Goal: Task Accomplishment & Management: Manage account settings

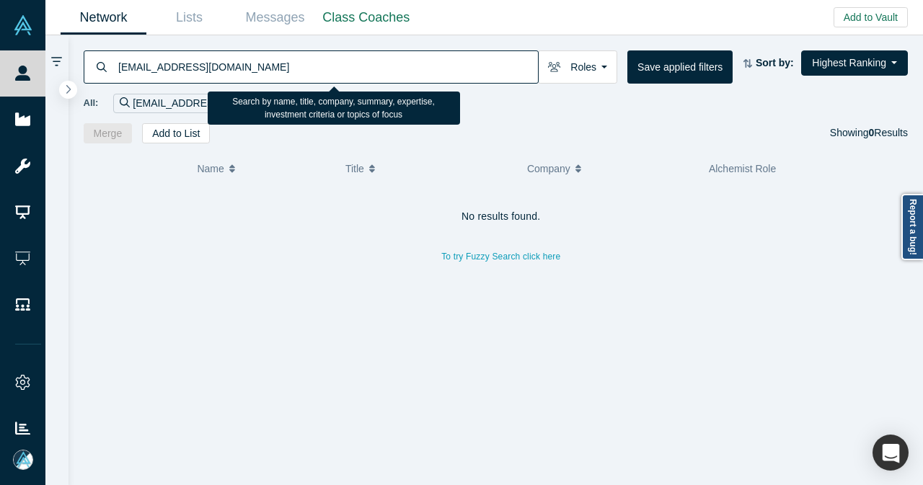
click at [117, 74] on input "[EMAIL_ADDRESS][DOMAIN_NAME]" at bounding box center [327, 67] width 421 height 34
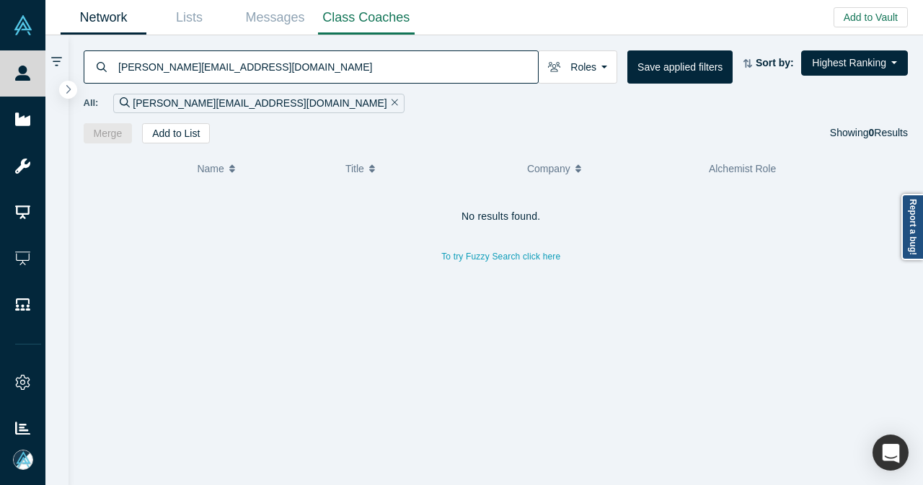
type input "[PERSON_NAME][EMAIL_ADDRESS][DOMAIN_NAME]"
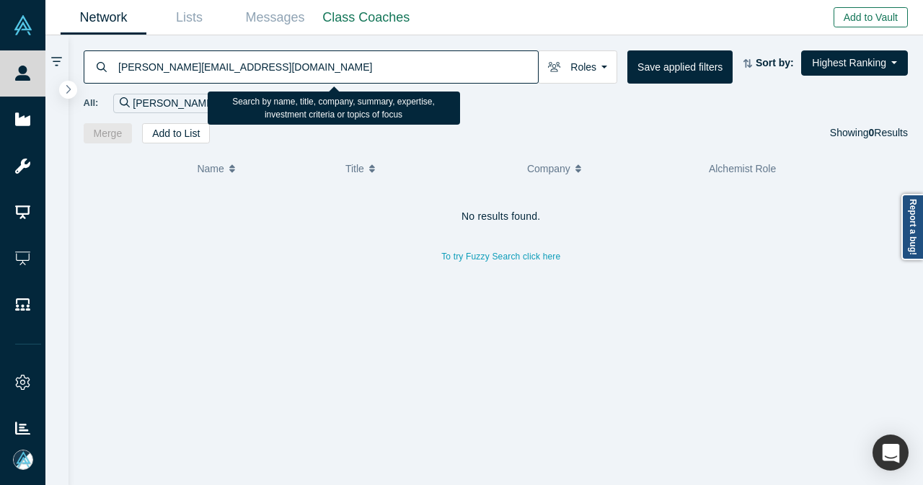
click at [863, 25] on button "Add to Vault" at bounding box center [871, 17] width 74 height 20
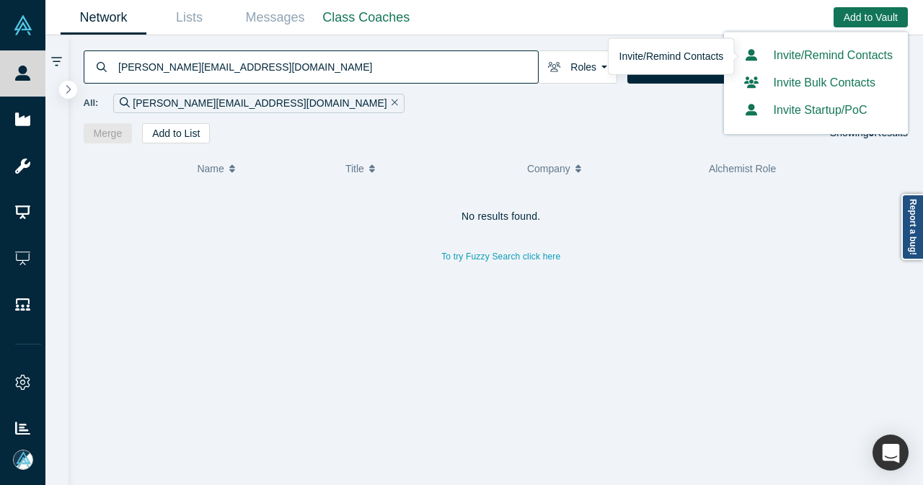
click at [817, 53] on link "Invite/Remind Contacts" at bounding box center [816, 55] width 154 height 12
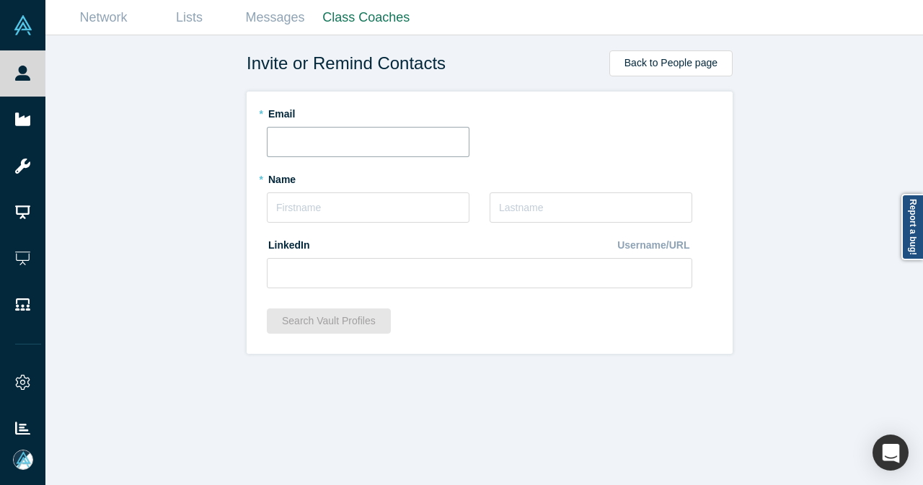
click at [339, 142] on input "text" at bounding box center [368, 142] width 203 height 30
paste input "[EMAIL_ADDRESS][DOMAIN_NAME]"
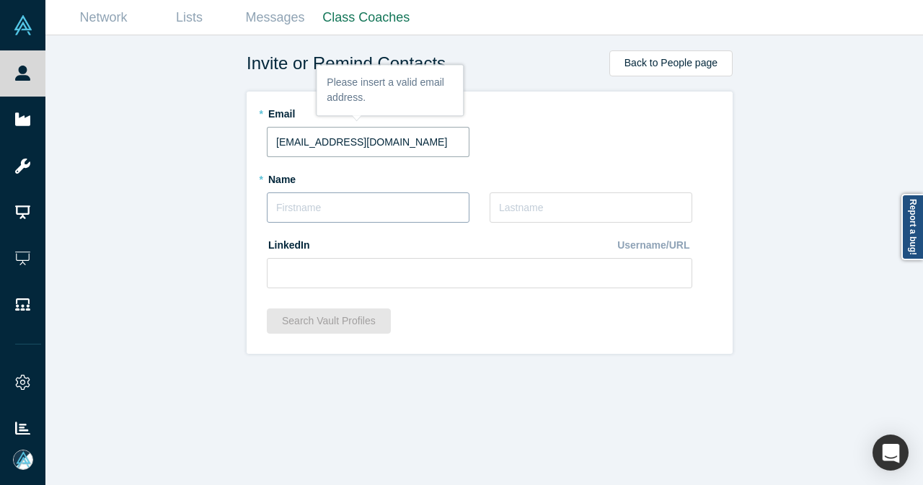
type input "[EMAIL_ADDRESS][DOMAIN_NAME]"
click at [345, 198] on input "text" at bounding box center [368, 208] width 203 height 30
type input "Rui"
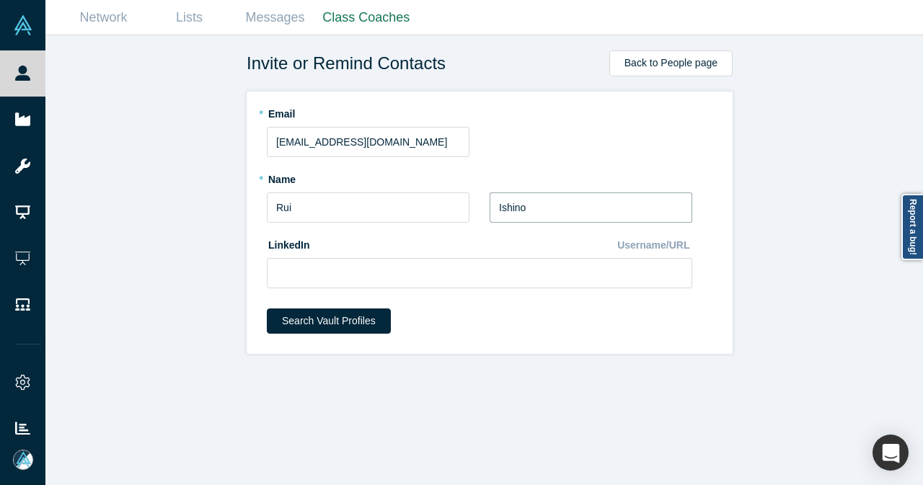
type input "Ishino"
click at [336, 327] on button "Search Vault Profiles" at bounding box center [329, 321] width 124 height 25
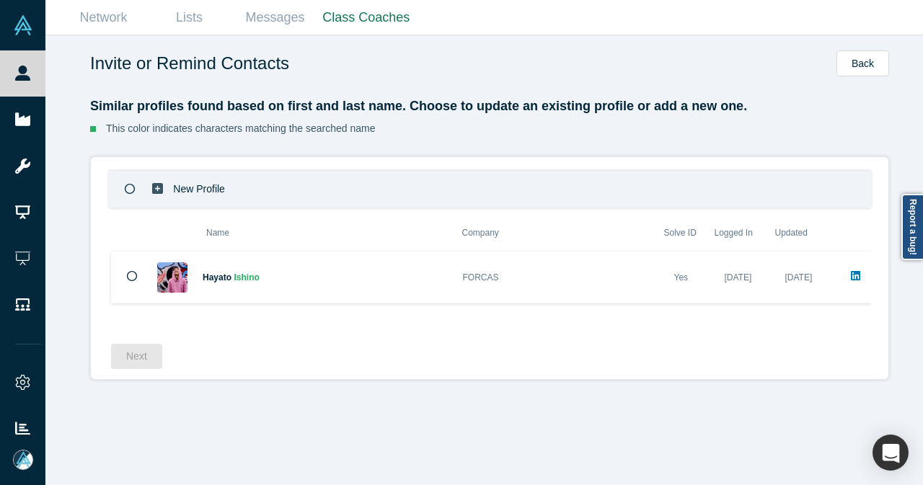
click at [153, 185] on icon at bounding box center [157, 188] width 11 height 11
click at [123, 356] on button "Next" at bounding box center [136, 356] width 51 height 25
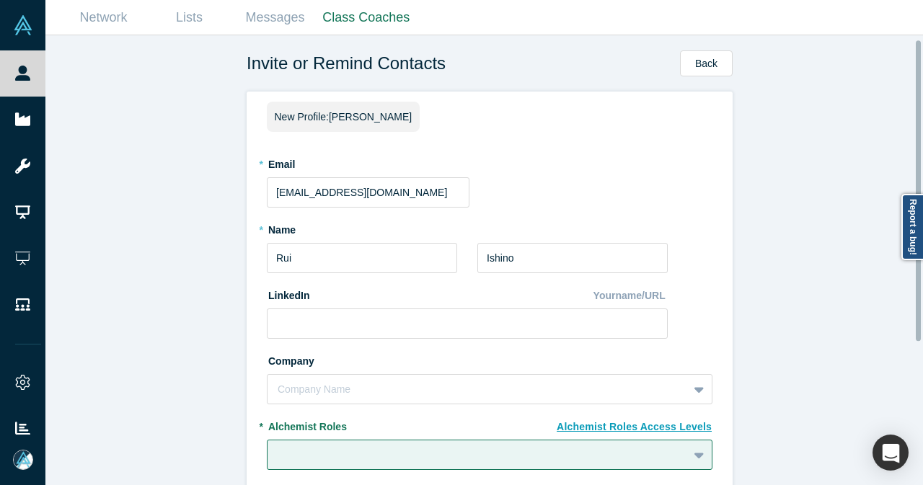
scroll to position [72, 0]
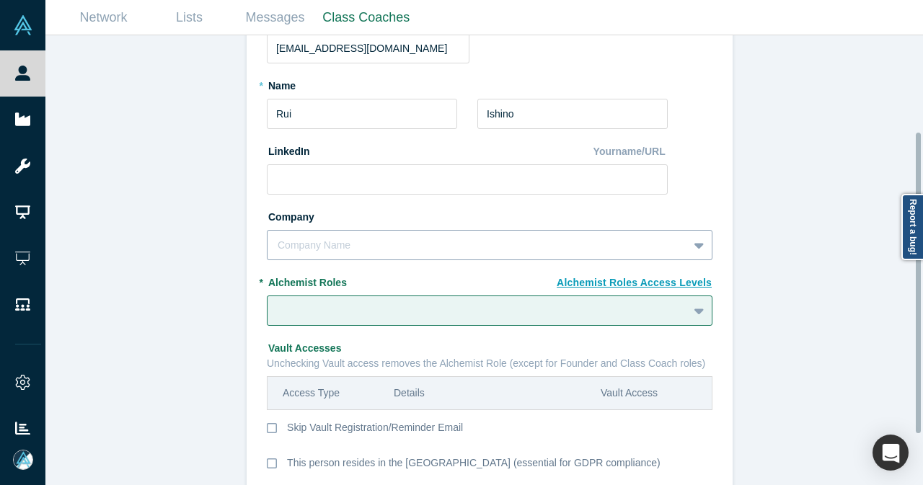
click at [374, 253] on div "Company Name" at bounding box center [490, 245] width 446 height 30
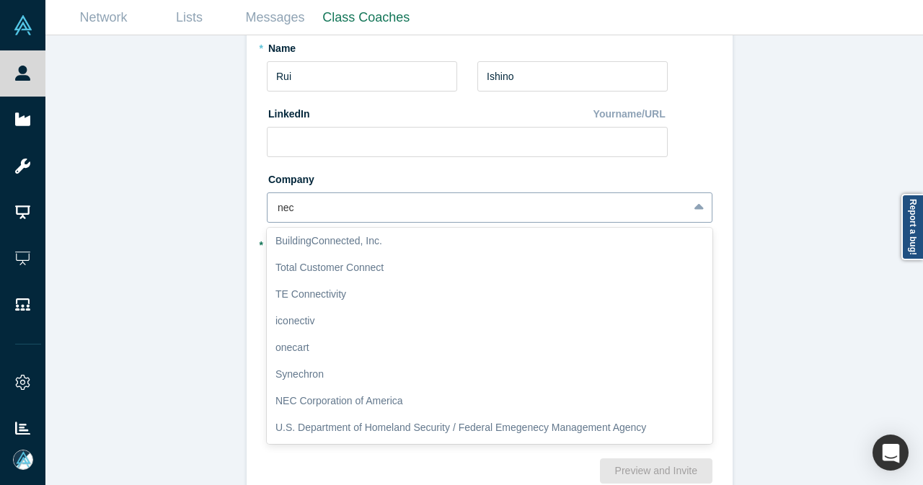
scroll to position [0, 0]
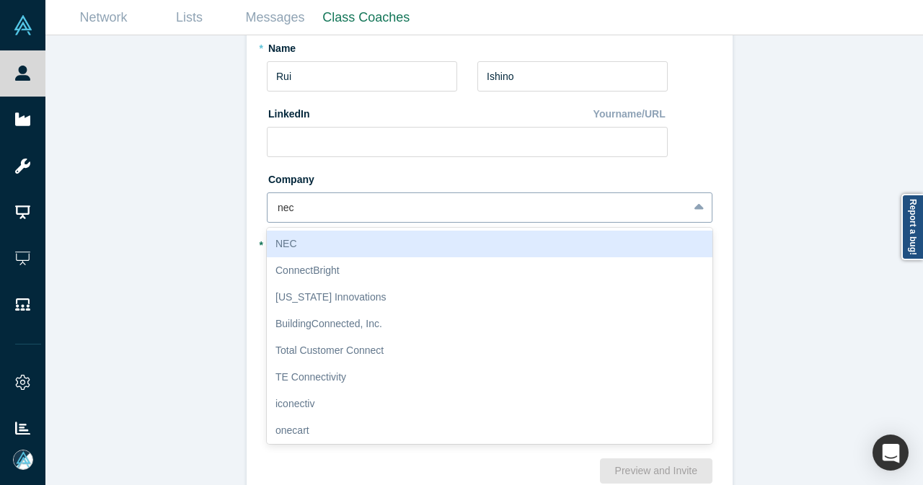
type input "nec x"
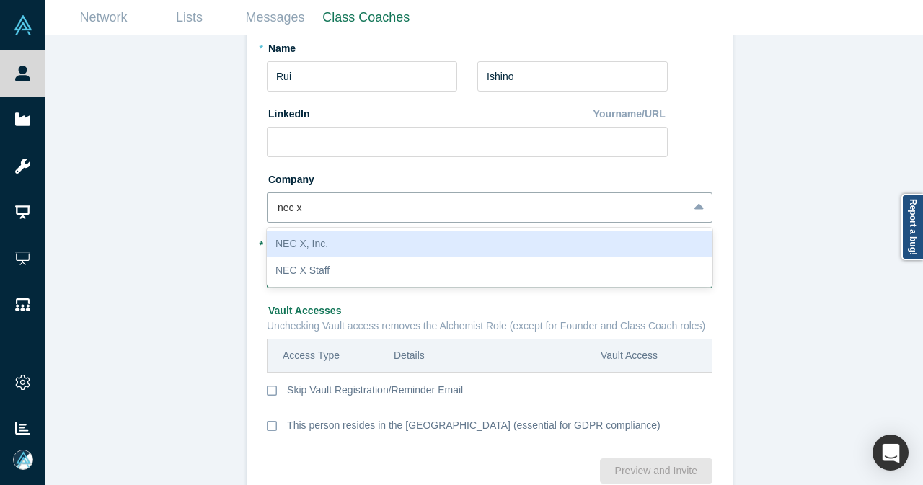
click at [384, 247] on div "NEC X, Inc." at bounding box center [490, 244] width 446 height 27
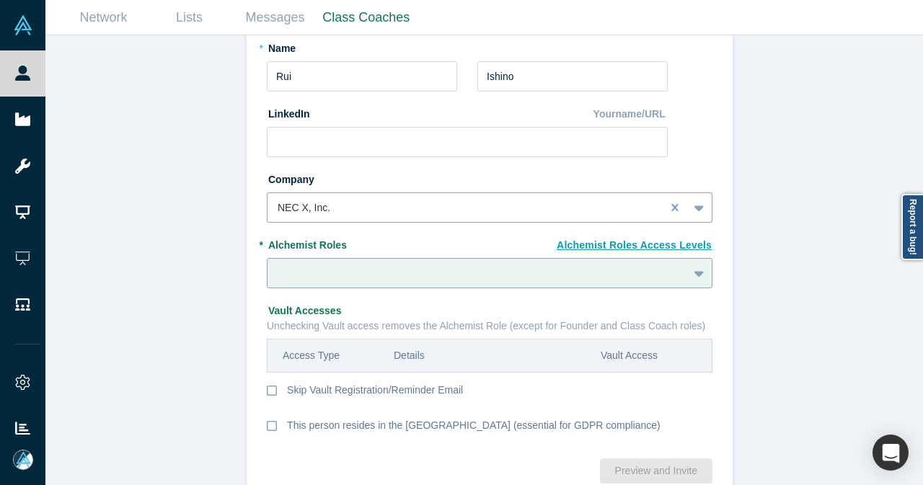
click at [428, 269] on div at bounding box center [490, 273] width 446 height 30
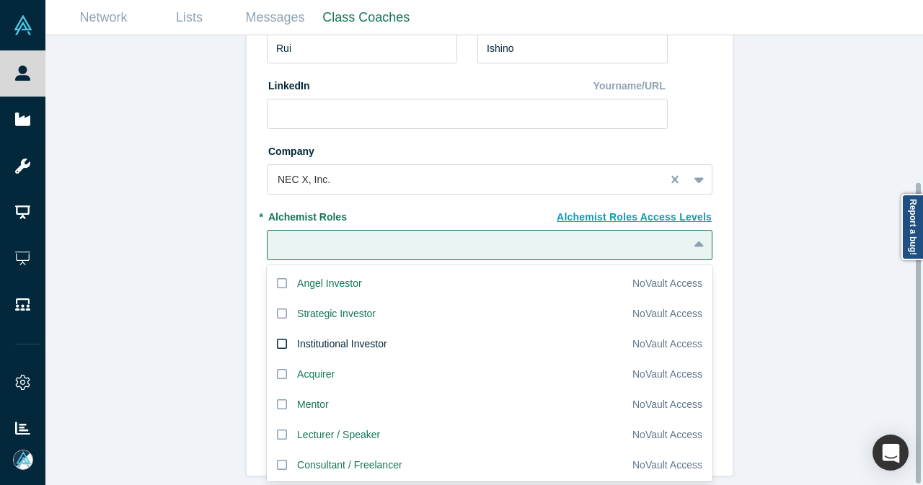
click at [382, 337] on div "Institutional Investor" at bounding box center [342, 344] width 90 height 15
click at [0, 0] on input "Institutional Investor" at bounding box center [0, 0] width 0 height 0
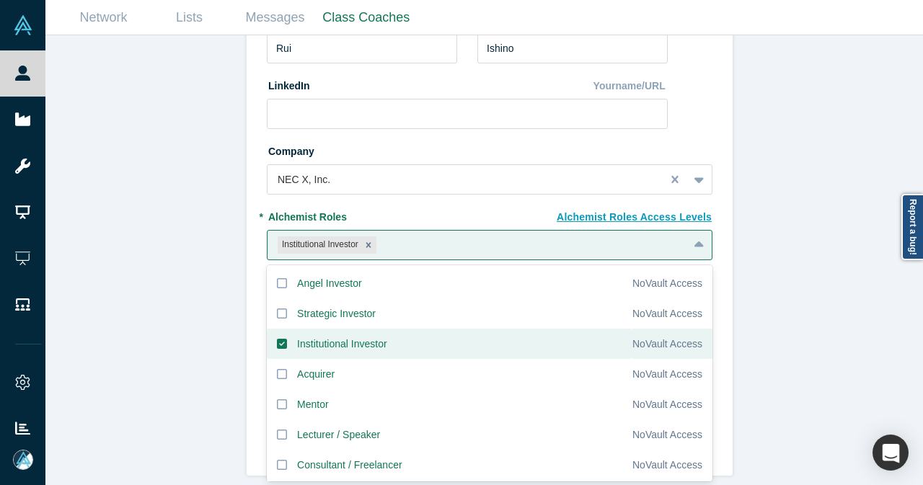
click at [193, 318] on div "Invite or Remind Contacts Back New Profile: [PERSON_NAME] * Email [EMAIL_ADDRES…" at bounding box center [489, 265] width 889 height 461
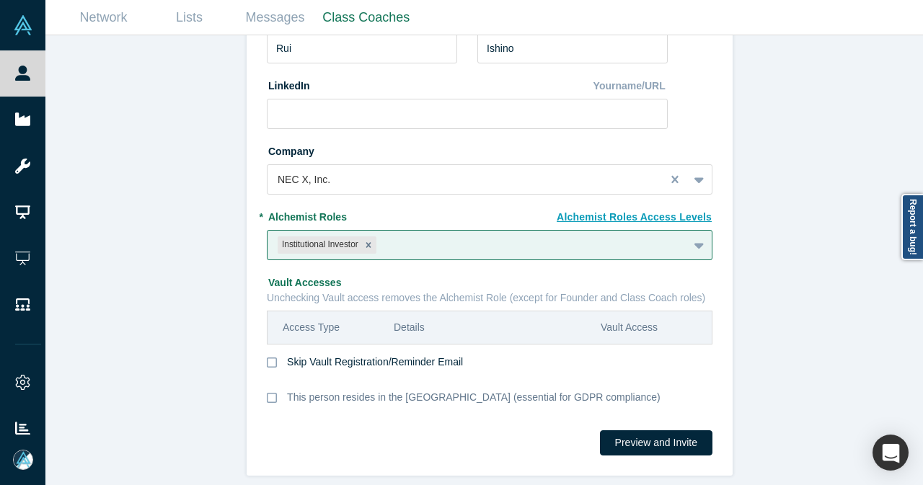
click at [272, 355] on label "Skip Vault Registration/Reminder Email" at bounding box center [490, 370] width 446 height 30
click at [0, 0] on input "Skip Vault Registration/Reminder Email" at bounding box center [0, 0] width 0 height 0
click at [675, 431] on button "Add Contact" at bounding box center [670, 443] width 86 height 25
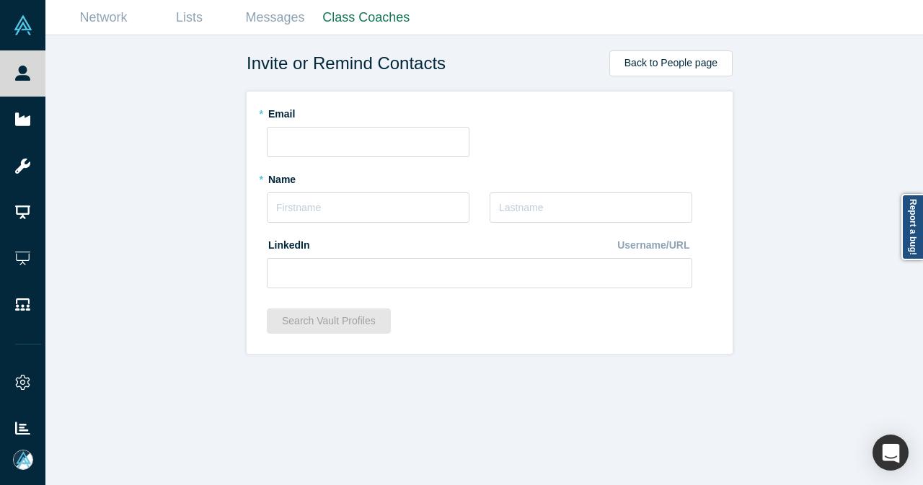
scroll to position [0, 0]
click at [350, 137] on input "text" at bounding box center [368, 142] width 203 height 30
paste input "[EMAIL_ADDRESS][DOMAIN_NAME]"
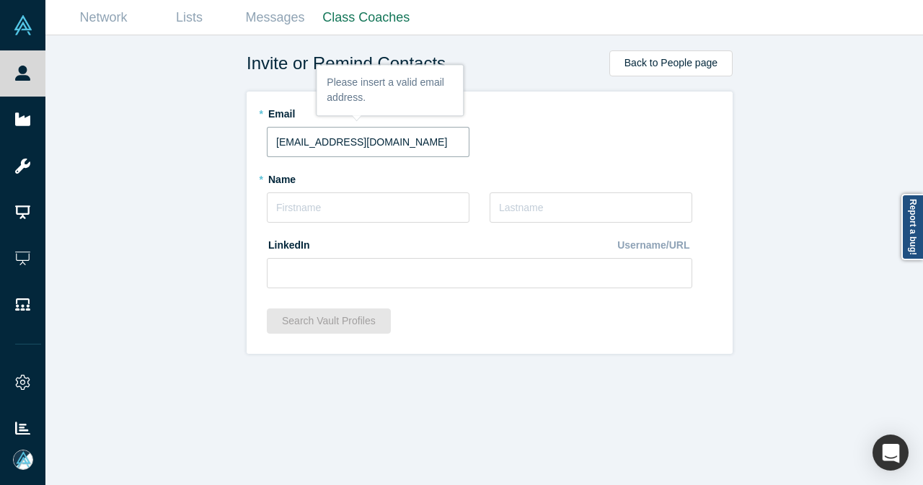
type input "[EMAIL_ADDRESS][DOMAIN_NAME]"
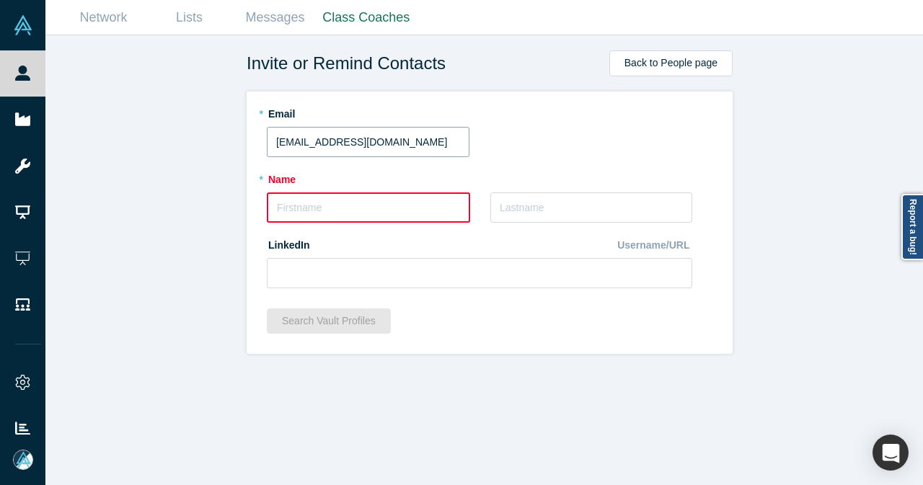
paste input "Hikari"
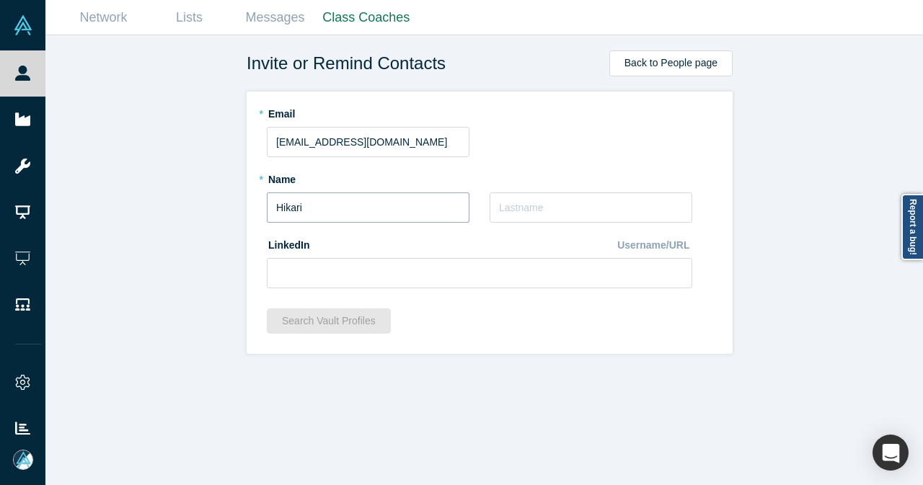
type input "Hikari"
paste input "Ashida"
type input "Ashida"
click at [442, 268] on input at bounding box center [480, 273] width 426 height 30
paste input "[URL][DOMAIN_NAME]"
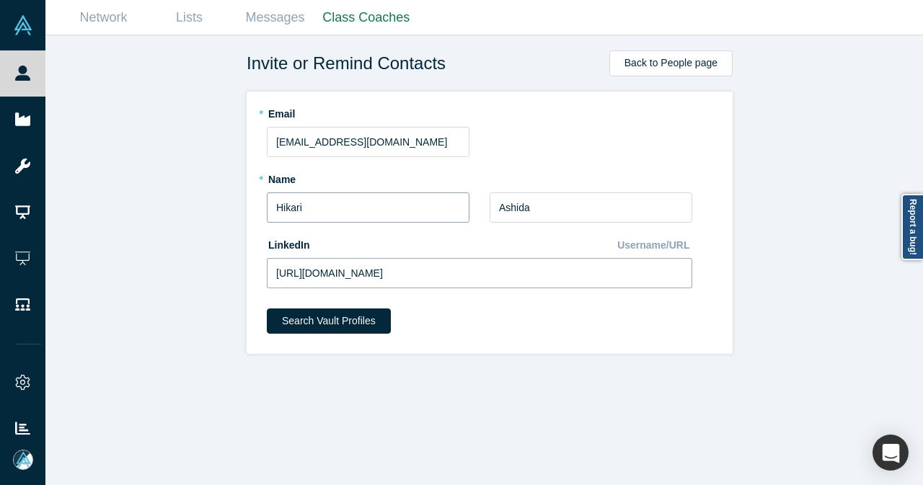
type input "[URL][DOMAIN_NAME]"
click at [402, 210] on input "Hikari" at bounding box center [368, 208] width 203 height 30
click at [545, 211] on input "Ashida" at bounding box center [591, 208] width 203 height 30
click at [337, 325] on button "Search Vault Profiles" at bounding box center [329, 321] width 124 height 25
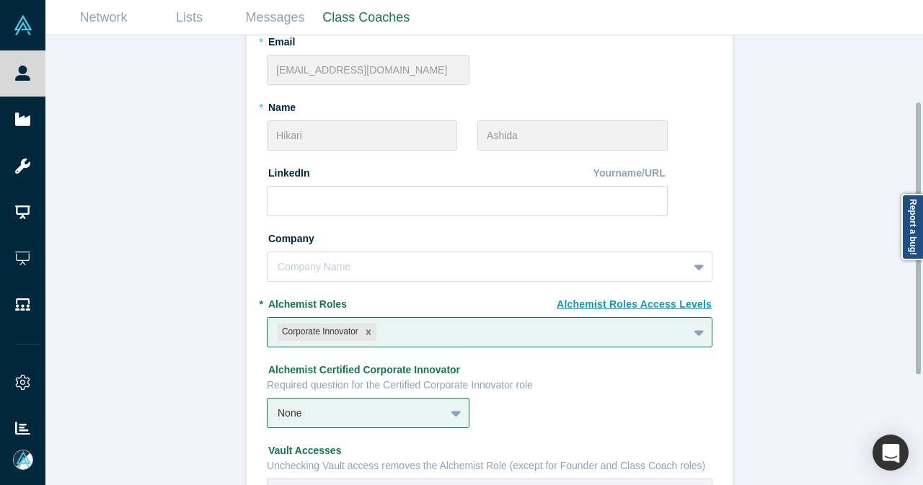
scroll to position [144, 0]
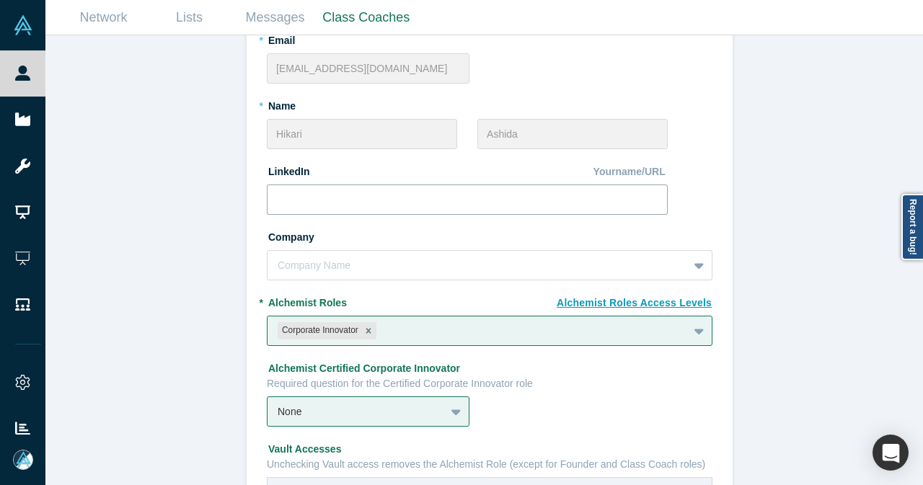
click at [439, 208] on input at bounding box center [467, 200] width 401 height 30
paste input "[URL][DOMAIN_NAME]"
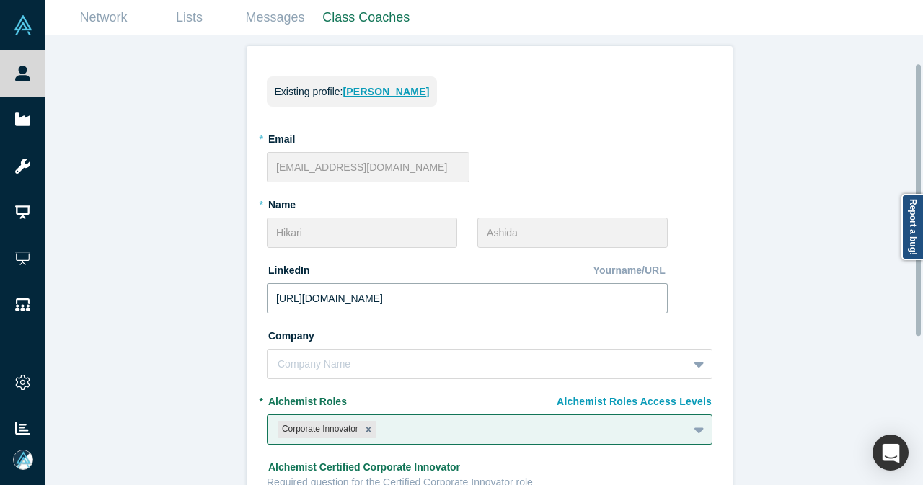
scroll to position [0, 0]
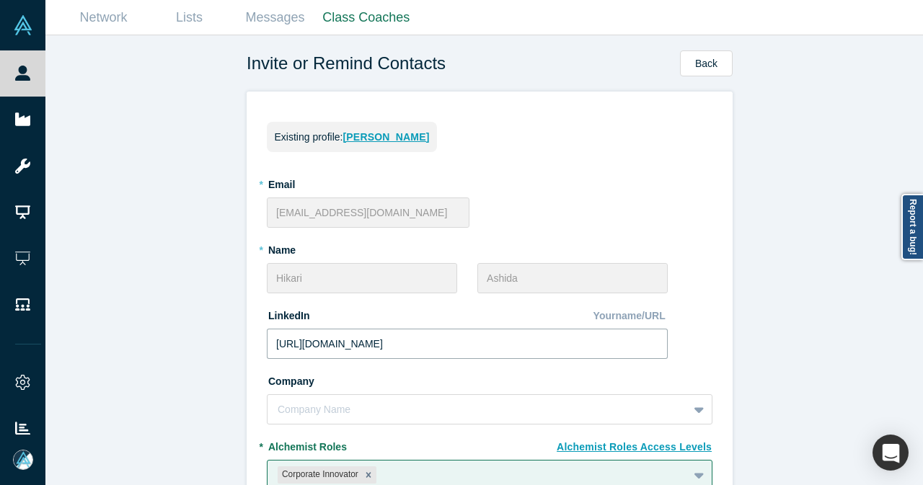
type input "[URL][DOMAIN_NAME]"
click at [727, 70] on div "Invite or Remind Contacts Back Existing profile: [PERSON_NAME] * Email [EMAIL_A…" at bounding box center [489, 265] width 889 height 461
click at [691, 56] on button "Back" at bounding box center [706, 63] width 53 height 26
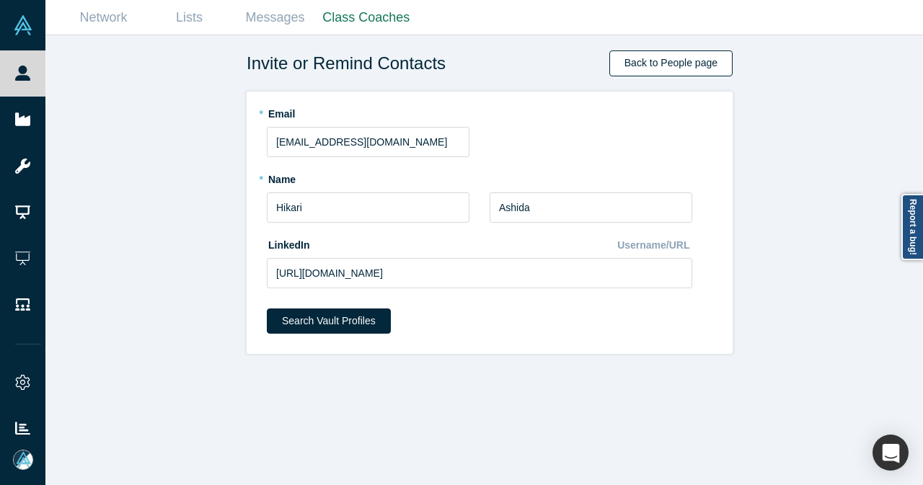
click at [657, 66] on link "Back to People page" at bounding box center [671, 63] width 123 height 26
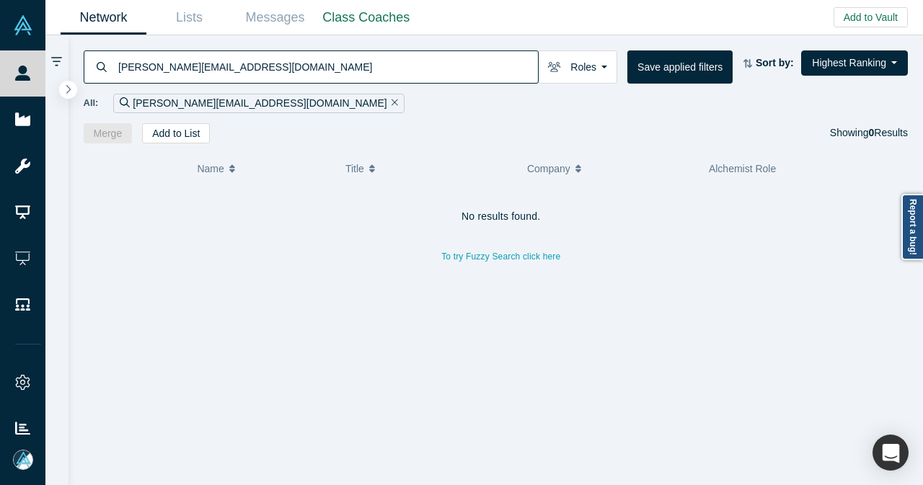
drag, startPoint x: 296, startPoint y: 72, endPoint x: 85, endPoint y: 66, distance: 210.7
click at [85, 66] on div "[PERSON_NAME][EMAIL_ADDRESS][DOMAIN_NAME]" at bounding box center [311, 66] width 455 height 33
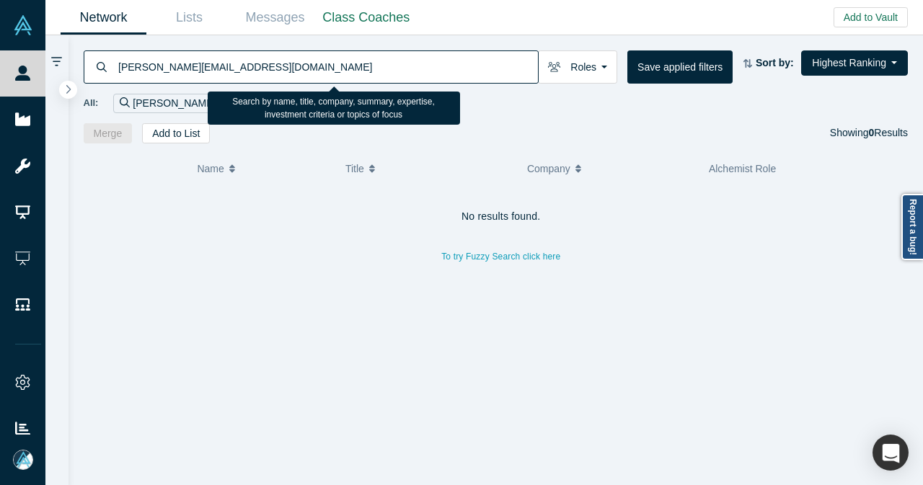
paste input "hikari.ashid"
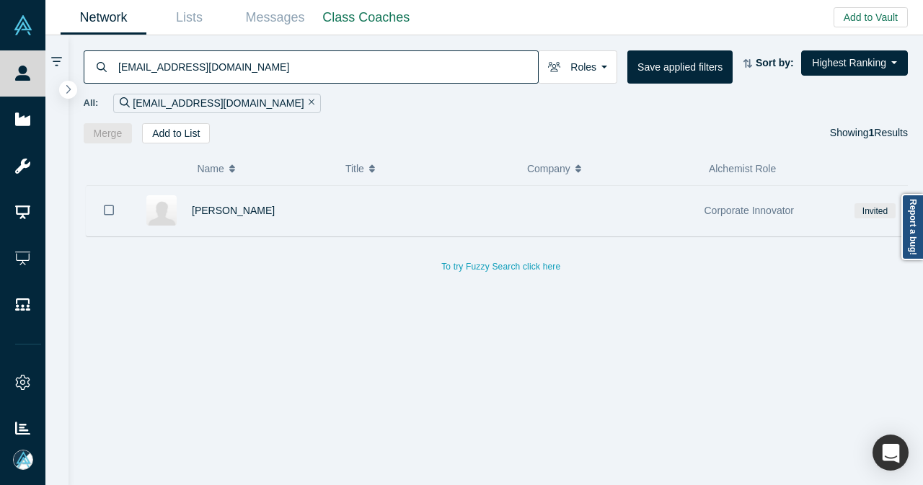
click at [330, 216] on div "[PERSON_NAME]" at bounding box center [232, 211] width 202 height 50
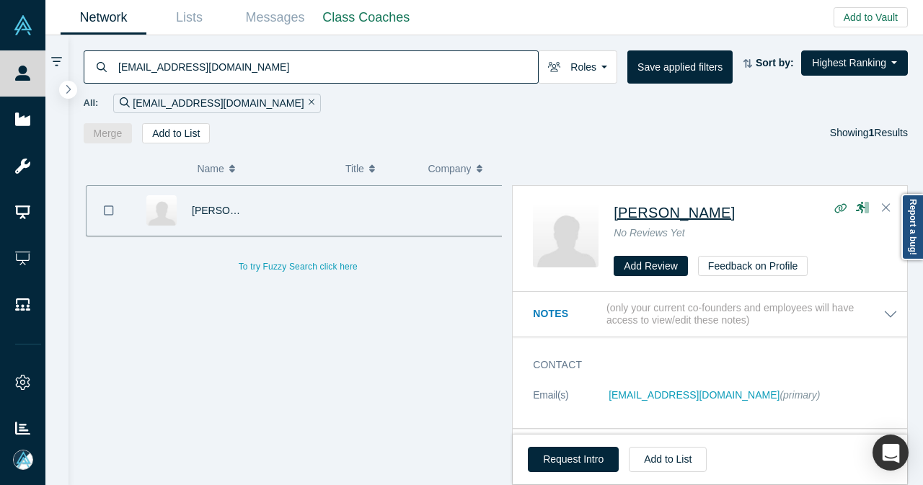
click at [648, 210] on span "[PERSON_NAME]" at bounding box center [674, 213] width 121 height 16
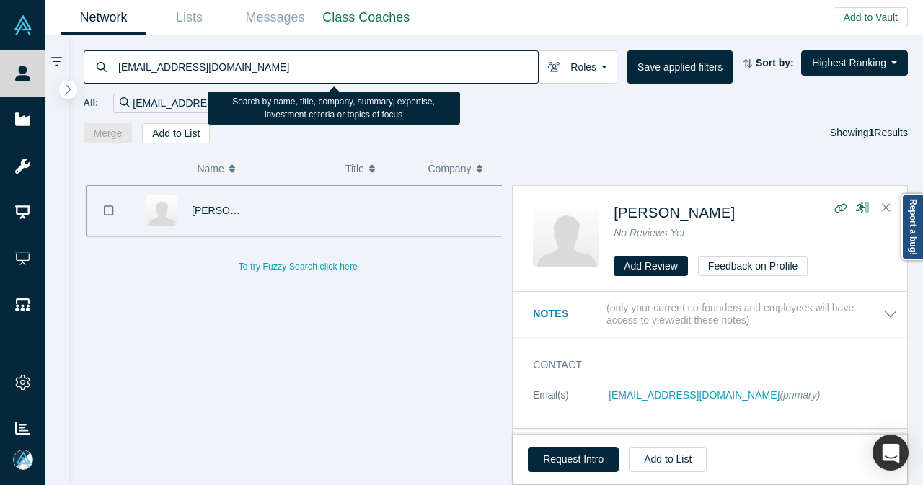
drag, startPoint x: 251, startPoint y: 76, endPoint x: 100, endPoint y: 79, distance: 150.8
click at [100, 79] on div "[EMAIL_ADDRESS][DOMAIN_NAME]" at bounding box center [311, 66] width 455 height 33
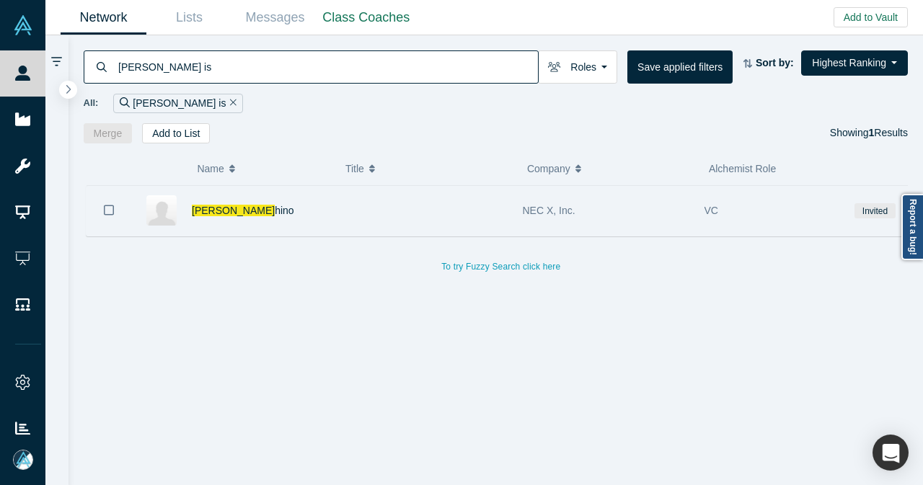
click at [113, 206] on icon "Bookmark" at bounding box center [109, 210] width 10 height 10
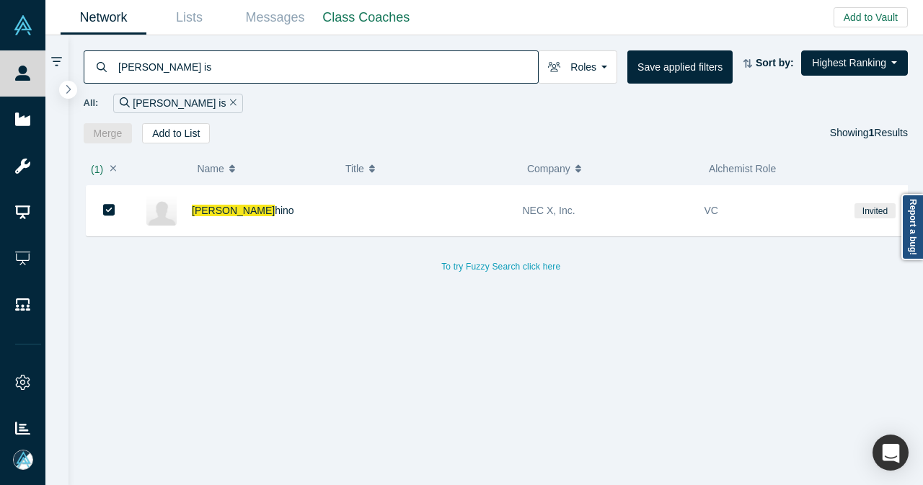
click at [174, 145] on div "( 1 ) Name Title Company Alchemist Role Rui Is hino NEC X, Inc. VC Invited To t…" at bounding box center [496, 315] width 855 height 343
click at [179, 136] on button "Add to List" at bounding box center [176, 133] width 68 height 20
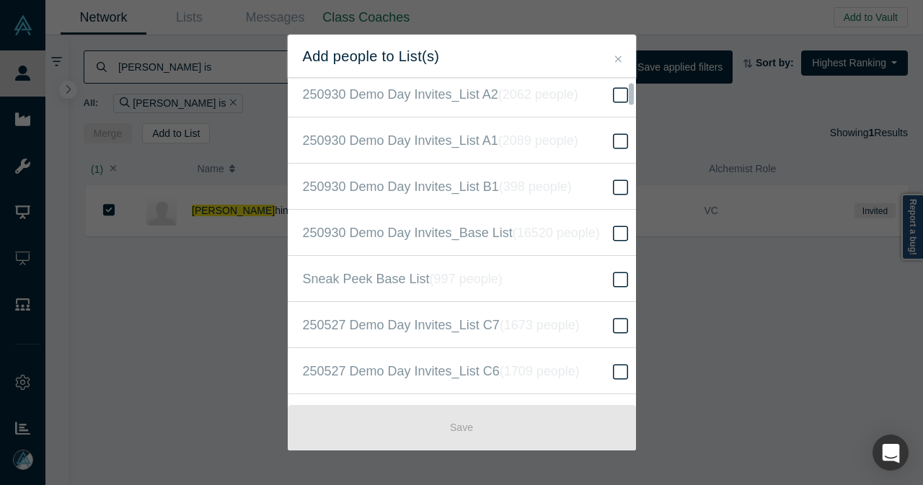
scroll to position [433, 0]
click at [557, 238] on label "250930 Demo Day Invites_Base List ( 16520 people )" at bounding box center [467, 231] width 359 height 46
click at [0, 0] on input "250930 Demo Day Invites_Base List ( 16520 people )" at bounding box center [0, 0] width 0 height 0
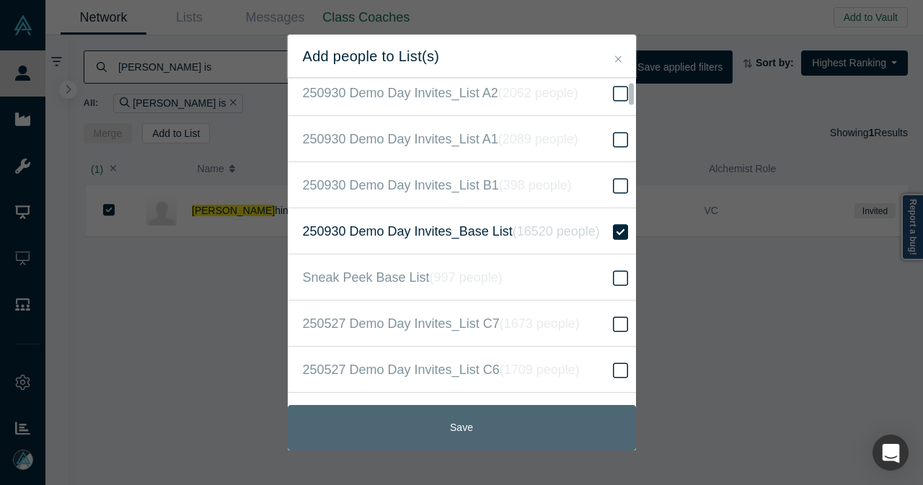
click at [480, 426] on button "Save" at bounding box center [462, 427] width 348 height 45
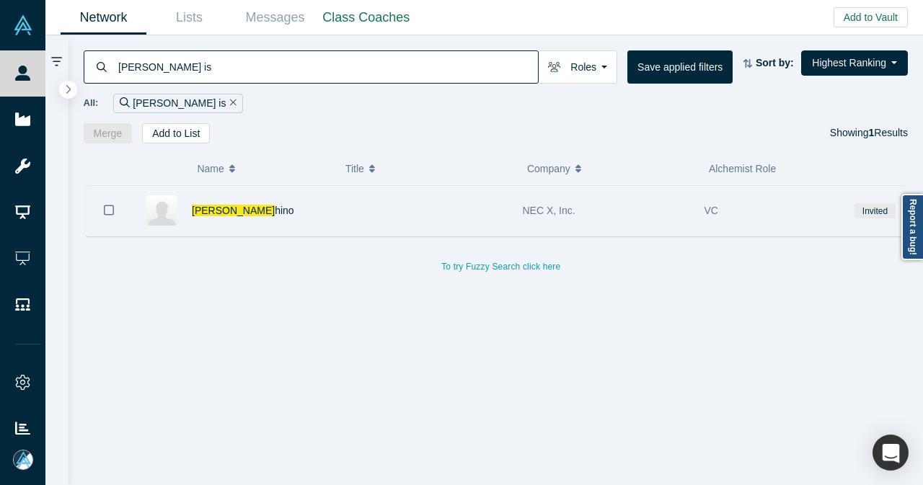
click at [112, 210] on icon "Bookmark" at bounding box center [109, 210] width 10 height 14
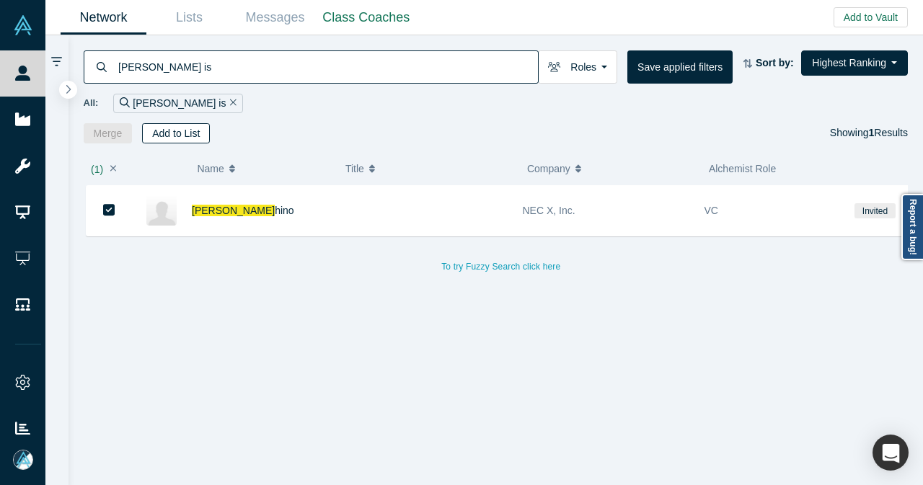
click at [173, 138] on button "Add to List" at bounding box center [176, 133] width 68 height 20
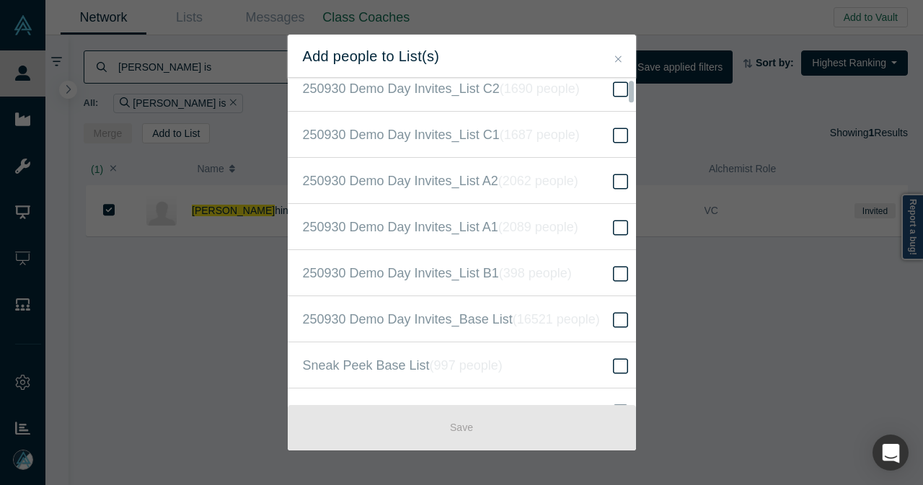
scroll to position [361, 0]
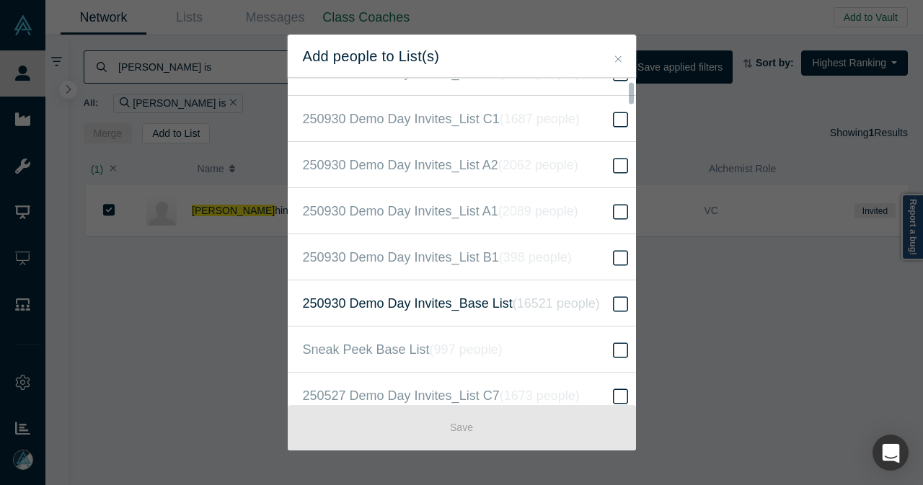
click at [520, 288] on label "250930 Demo Day Invites_Base List ( 16521 people )" at bounding box center [467, 304] width 359 height 46
click at [0, 0] on input "250930 Demo Day Invites_Base List ( 16521 people )" at bounding box center [0, 0] width 0 height 0
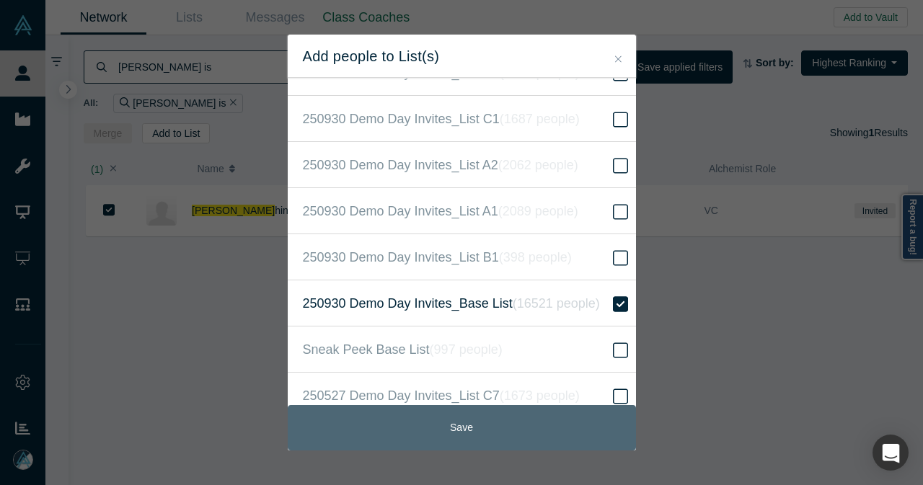
click at [453, 421] on button "Save" at bounding box center [462, 427] width 348 height 45
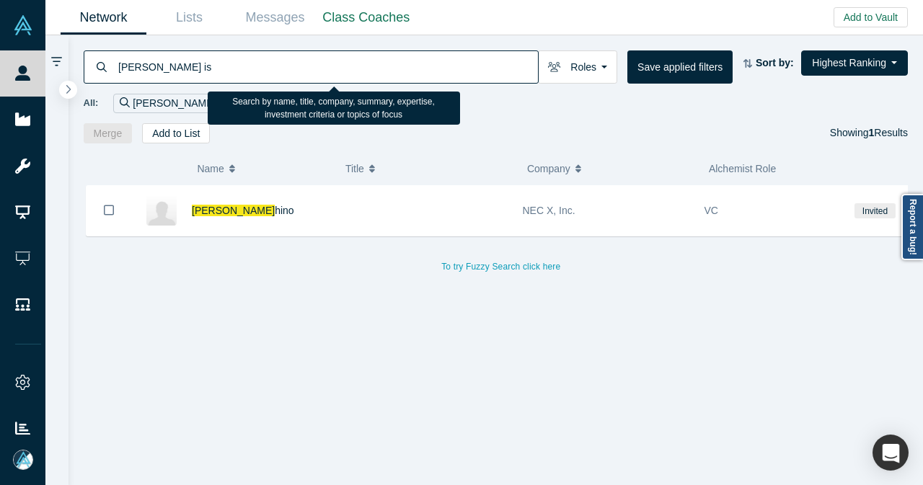
drag, startPoint x: 176, startPoint y: 71, endPoint x: 78, endPoint y: 67, distance: 98.2
click at [78, 67] on div "[PERSON_NAME] is Roles Founders Faculty Mentors Alumni Mentor Angels VCs Corpor…" at bounding box center [496, 89] width 855 height 108
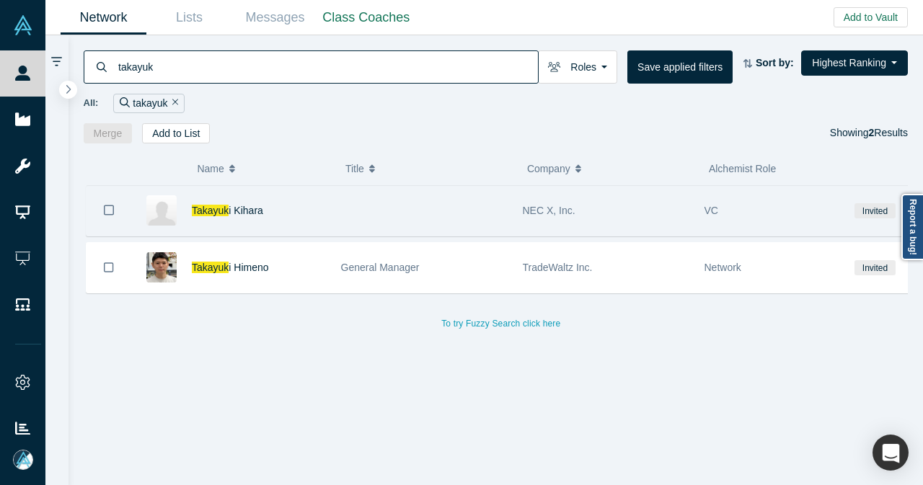
click at [102, 213] on button "Bookmark" at bounding box center [109, 210] width 45 height 50
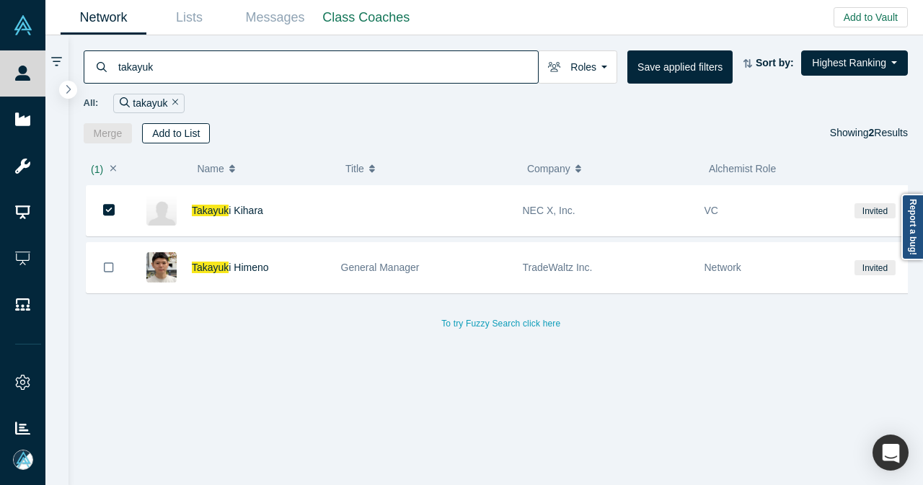
click at [190, 133] on button "Add to List" at bounding box center [176, 133] width 68 height 20
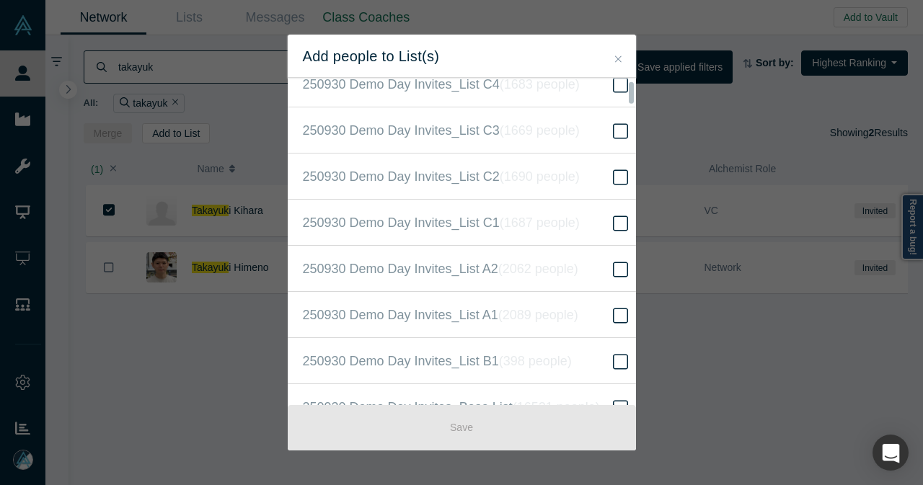
scroll to position [289, 0]
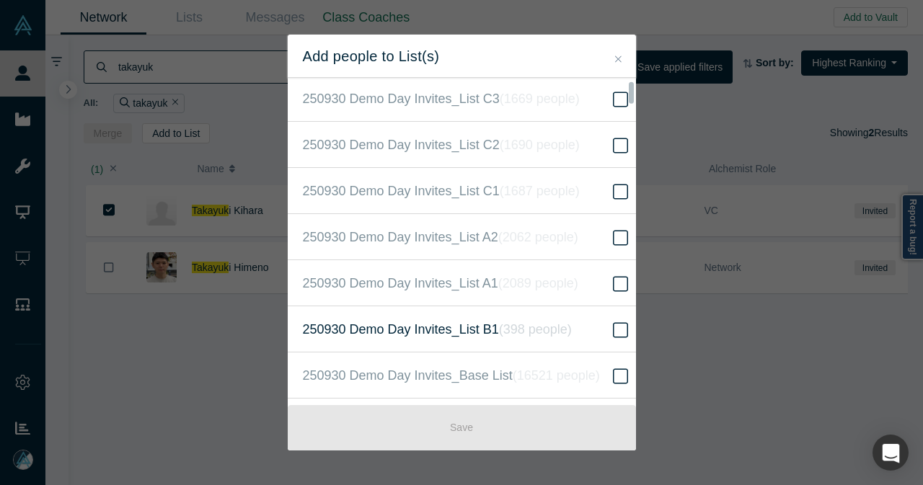
click at [453, 312] on label "250930 Demo Day Invites_List B1 ( 398 people )" at bounding box center [467, 330] width 359 height 46
click at [0, 0] on input "250930 Demo Day Invites_List B1 ( 398 people )" at bounding box center [0, 0] width 0 height 0
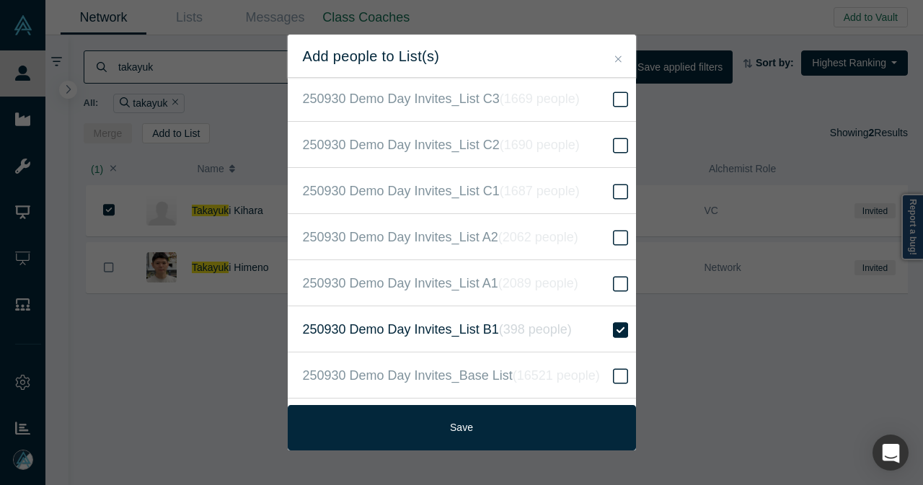
click at [507, 327] on icon "( 398 people )" at bounding box center [535, 329] width 73 height 14
click at [0, 0] on input "250930 Demo Day Invites_List B1 ( 398 people )" at bounding box center [0, 0] width 0 height 0
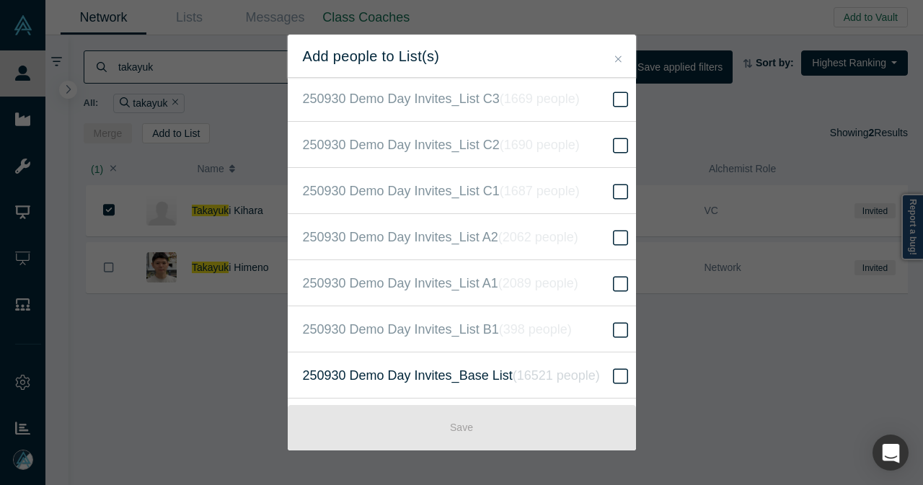
click at [499, 377] on span "250930 Demo Day Invites_Base List ( 16521 people )" at bounding box center [451, 376] width 297 height 20
click at [0, 0] on input "250930 Demo Day Invites_Base List ( 16521 people )" at bounding box center [0, 0] width 0 height 0
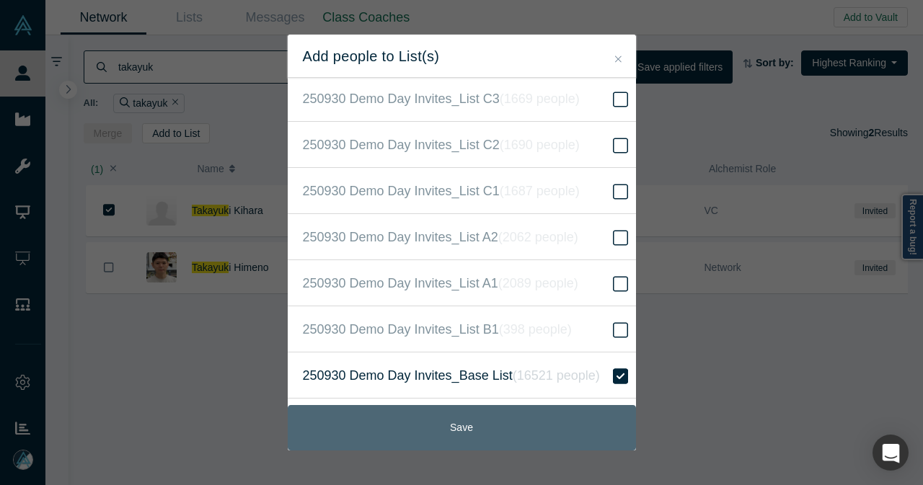
click at [503, 433] on button "Save" at bounding box center [462, 427] width 348 height 45
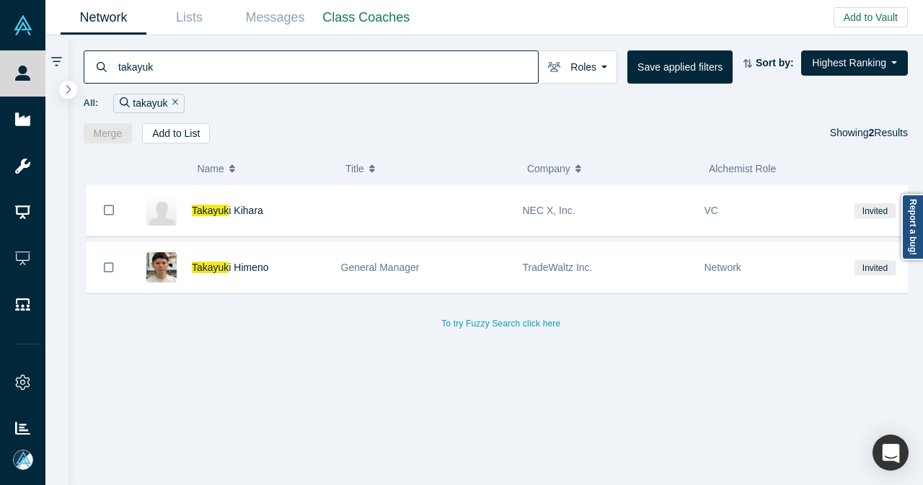
drag, startPoint x: 221, startPoint y: 62, endPoint x: 102, endPoint y: 73, distance: 119.5
click at [103, 73] on div "takayuk" at bounding box center [311, 66] width 455 height 33
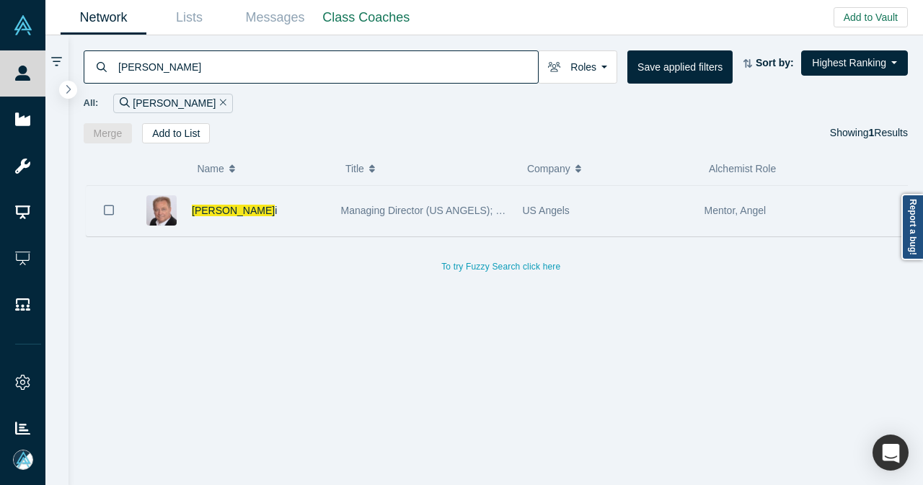
click at [289, 217] on div "[PERSON_NAME] i" at bounding box center [259, 211] width 134 height 50
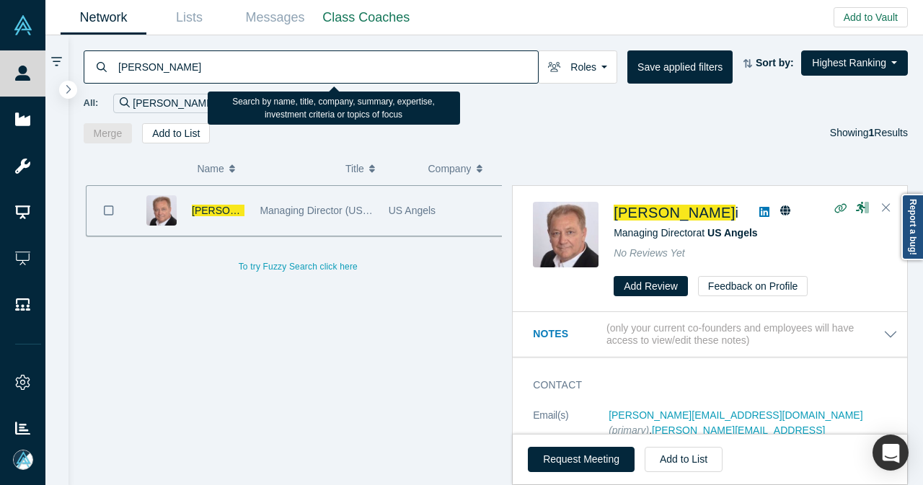
drag, startPoint x: 120, startPoint y: 77, endPoint x: 90, endPoint y: 78, distance: 30.3
click at [91, 78] on div "[PERSON_NAME]" at bounding box center [311, 66] width 455 height 33
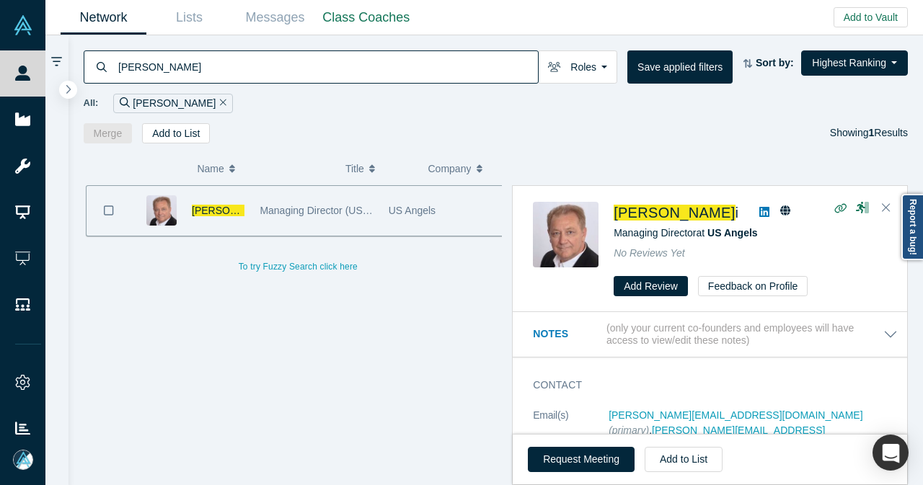
paste input "@[DOMAIN_NAME]"
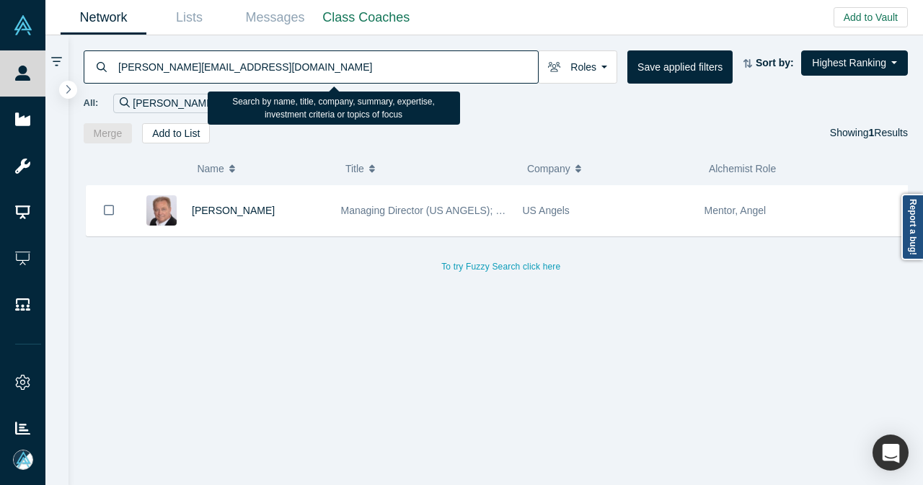
drag, startPoint x: 226, startPoint y: 74, endPoint x: 106, endPoint y: 79, distance: 119.8
click at [106, 79] on div "[PERSON_NAME][EMAIL_ADDRESS][DOMAIN_NAME]" at bounding box center [311, 66] width 455 height 33
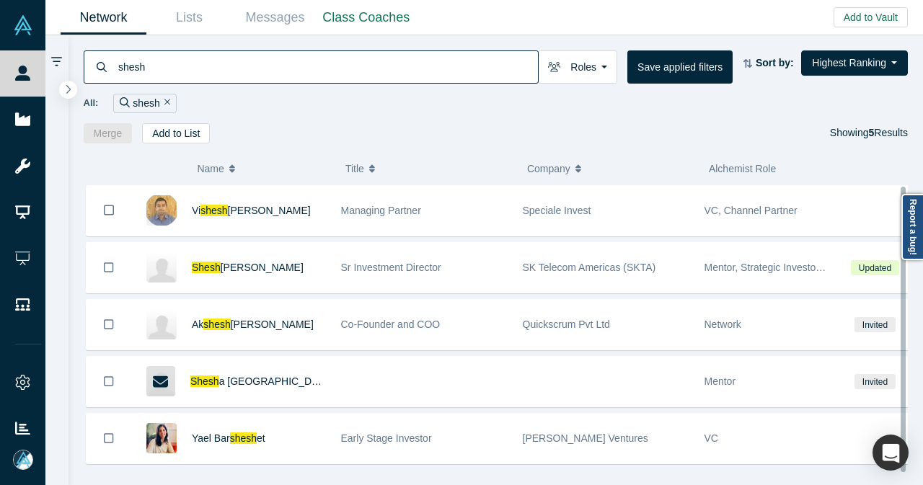
type input "shesh"
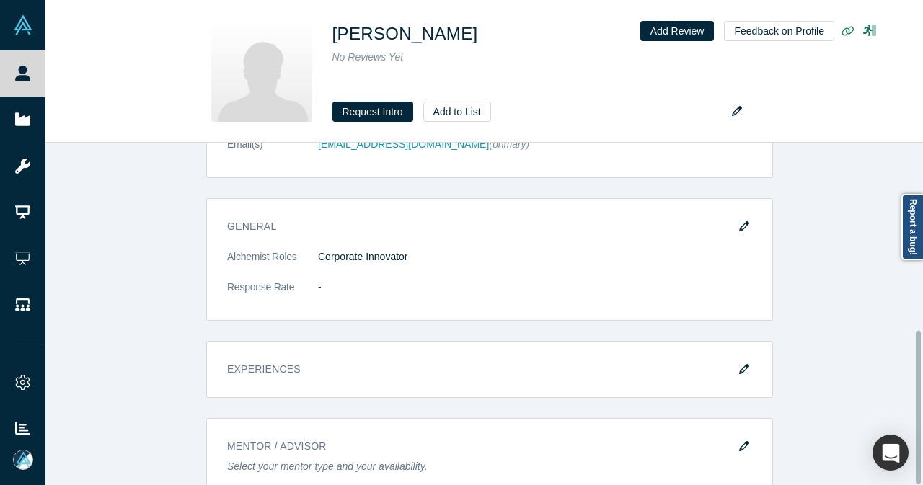
scroll to position [419, 0]
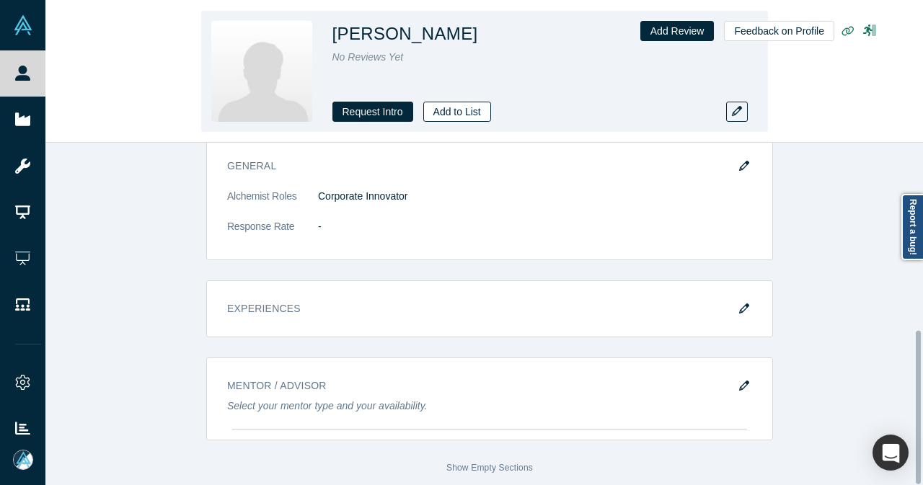
click at [449, 120] on button "Add to List" at bounding box center [457, 112] width 68 height 20
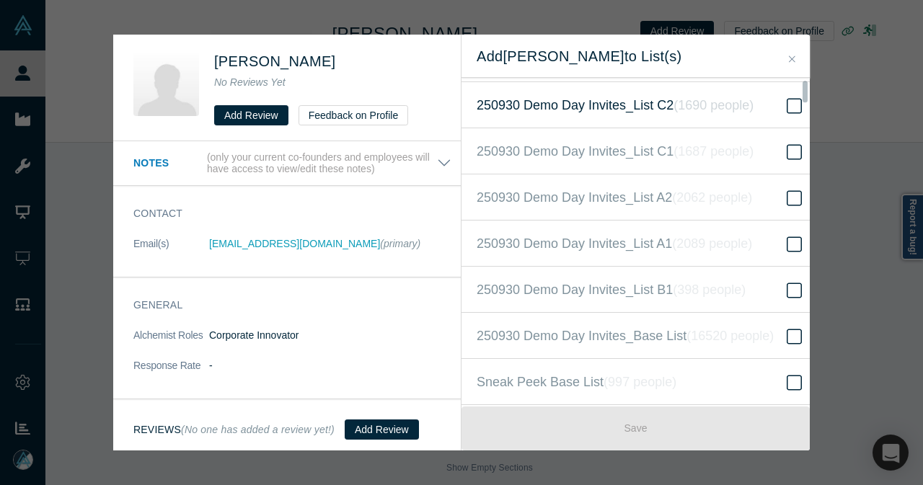
scroll to position [289, 0]
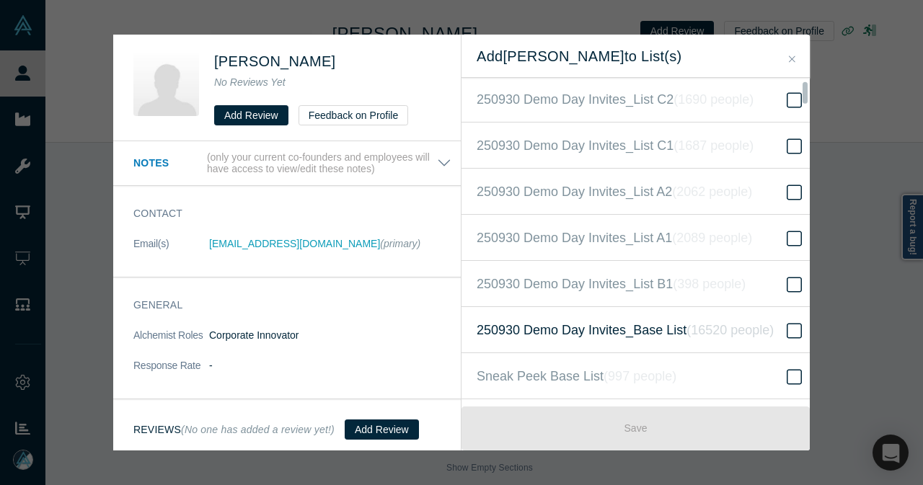
click at [694, 323] on icon "( 16520 people )" at bounding box center [730, 330] width 87 height 14
click at [0, 0] on input "250930 Demo Day Invites_Base List ( 16520 people )" at bounding box center [0, 0] width 0 height 0
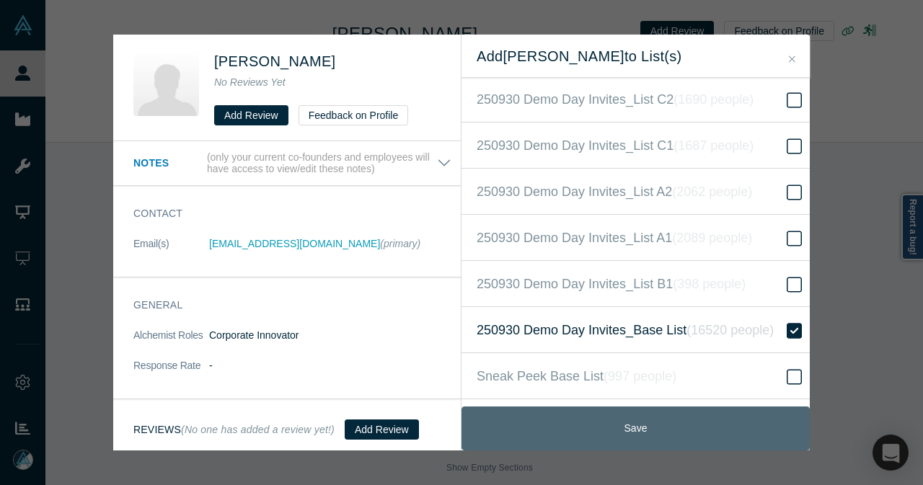
drag, startPoint x: 660, startPoint y: 436, endPoint x: 635, endPoint y: 413, distance: 34.2
click at [661, 435] on button "Save" at bounding box center [636, 429] width 348 height 44
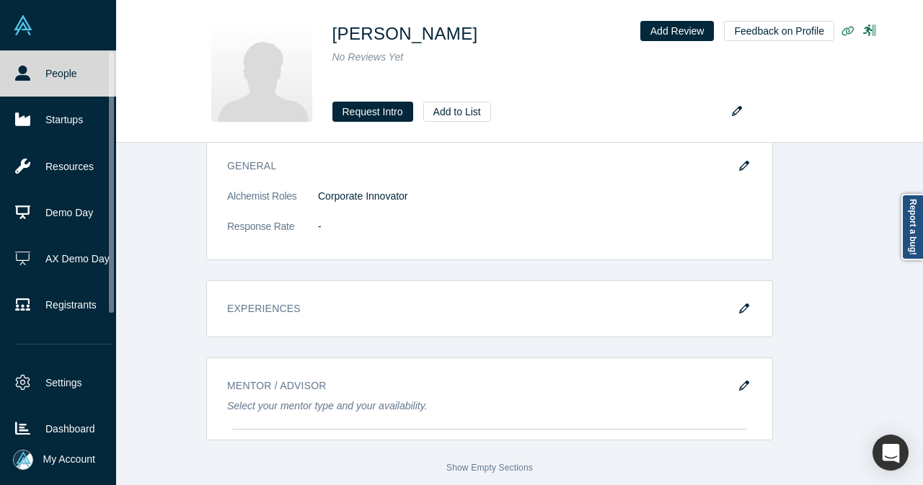
click at [79, 74] on link "People" at bounding box center [63, 73] width 127 height 46
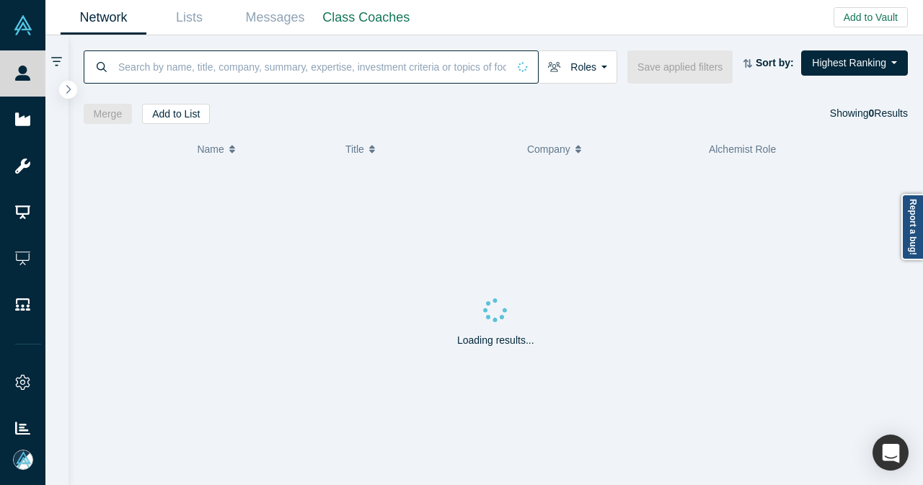
click at [269, 70] on input at bounding box center [312, 67] width 391 height 34
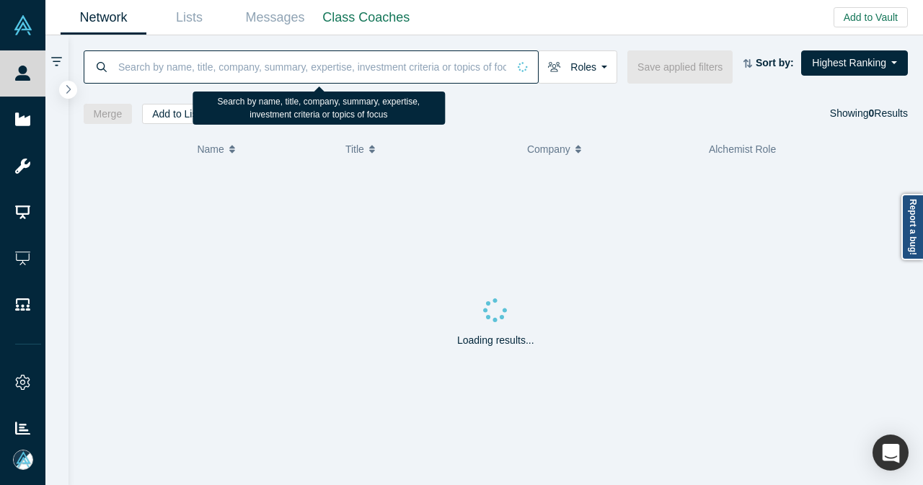
paste input "[PERSON_NAME][EMAIL_ADDRESS][DOMAIN_NAME]"
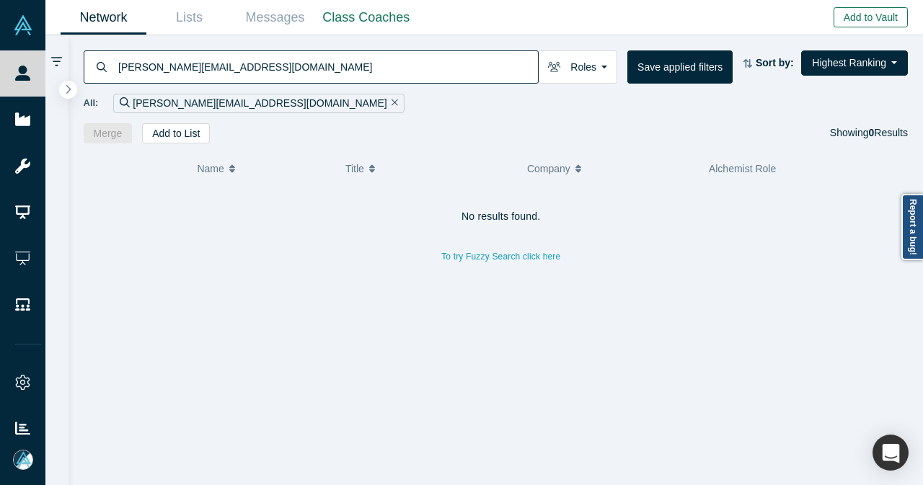
type input "[PERSON_NAME][EMAIL_ADDRESS][DOMAIN_NAME]"
click at [866, 19] on button "Add to Vault" at bounding box center [871, 17] width 74 height 20
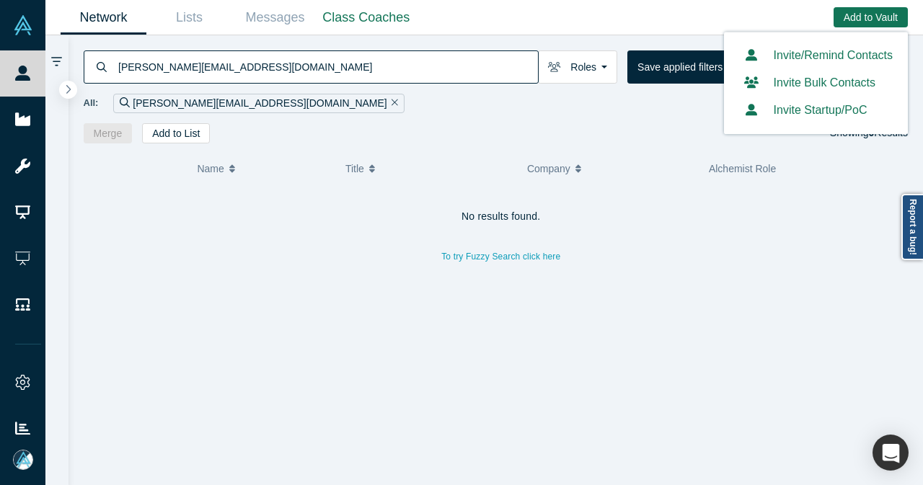
click at [843, 58] on link "Invite/Remind Contacts" at bounding box center [816, 55] width 154 height 12
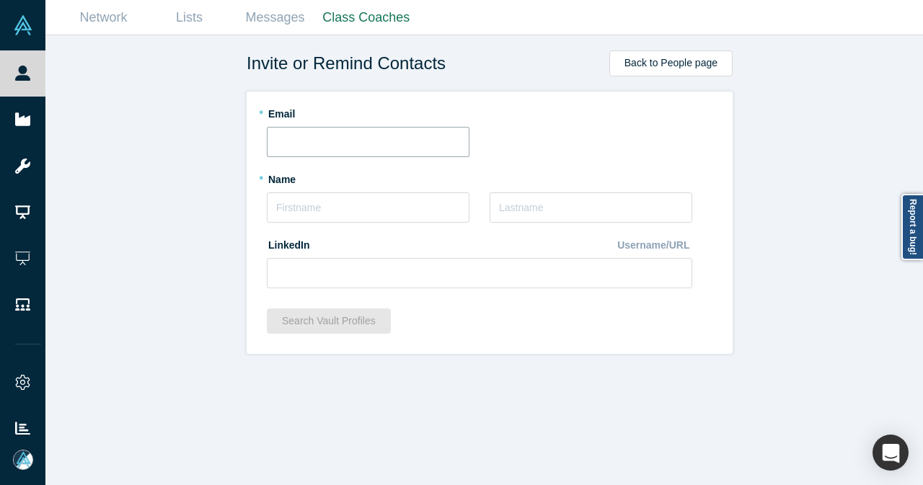
click at [401, 139] on input "text" at bounding box center [368, 142] width 203 height 30
paste input "[PERSON_NAME][EMAIL_ADDRESS][DOMAIN_NAME]"
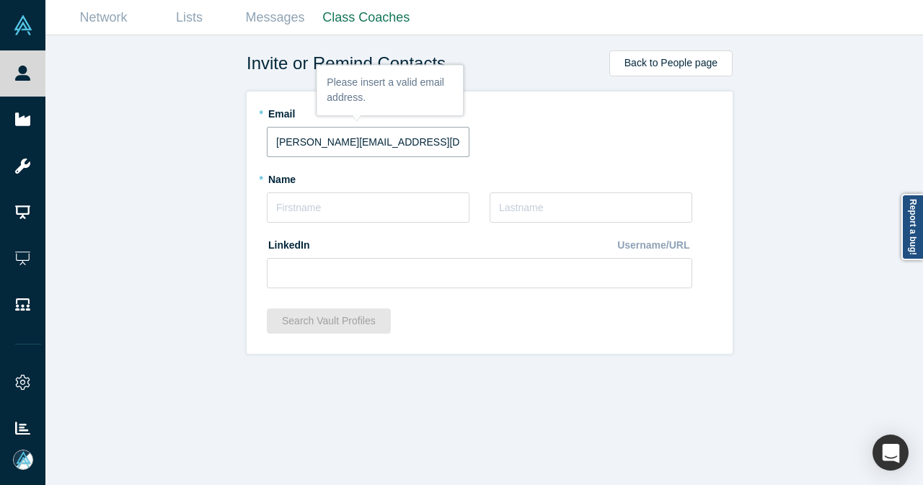
type input "[PERSON_NAME][EMAIL_ADDRESS][DOMAIN_NAME]"
click at [214, 214] on div "Invite or Remind Contacts Back to People page * Email takayuki.kihara@nec-x.com…" at bounding box center [489, 265] width 889 height 461
click at [281, 208] on input "text" at bounding box center [368, 208] width 203 height 30
paste input "Takayuki"
type input "Takayuki"
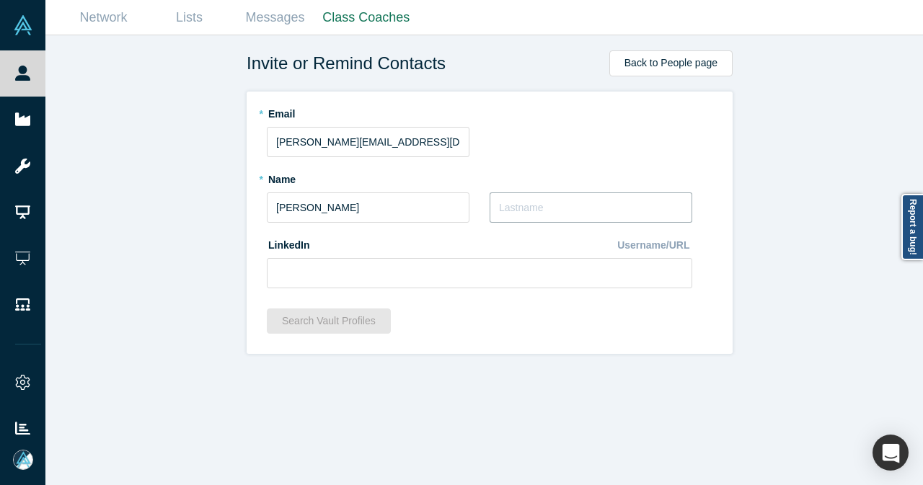
click at [526, 206] on input "text" at bounding box center [591, 208] width 203 height 30
type input "Kihara"
click at [321, 292] on fieldset "* Email takayuki.kihara@nec-x.com * Name Takayuki * Last Name Kihara LinkedIn U…" at bounding box center [490, 200] width 446 height 197
click at [323, 285] on input at bounding box center [480, 273] width 426 height 30
paste input "https://www.linkedin.com/in/takayuki-kihara-021343109/"
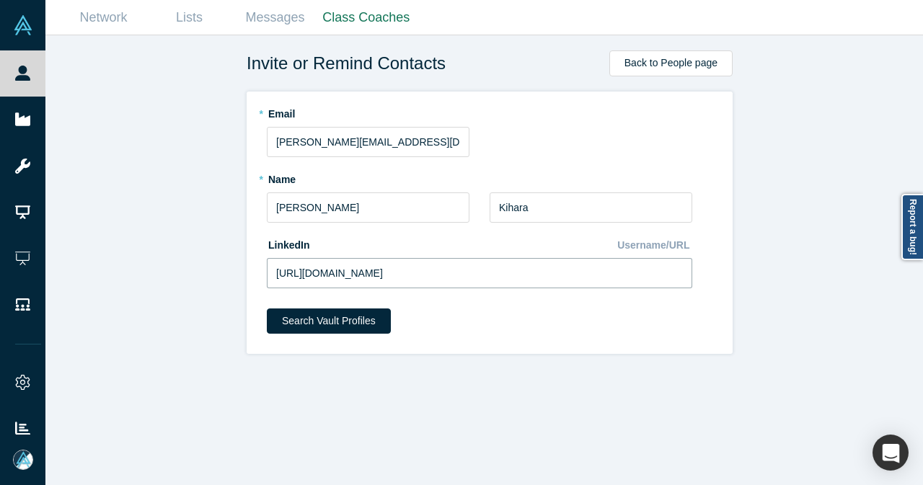
type input "https://www.linkedin.com/in/takayuki-kihara-021343109/"
click at [334, 334] on div "Search Vault Profiles" at bounding box center [490, 326] width 446 height 35
click at [338, 325] on button "Search Vault Profiles" at bounding box center [329, 321] width 124 height 25
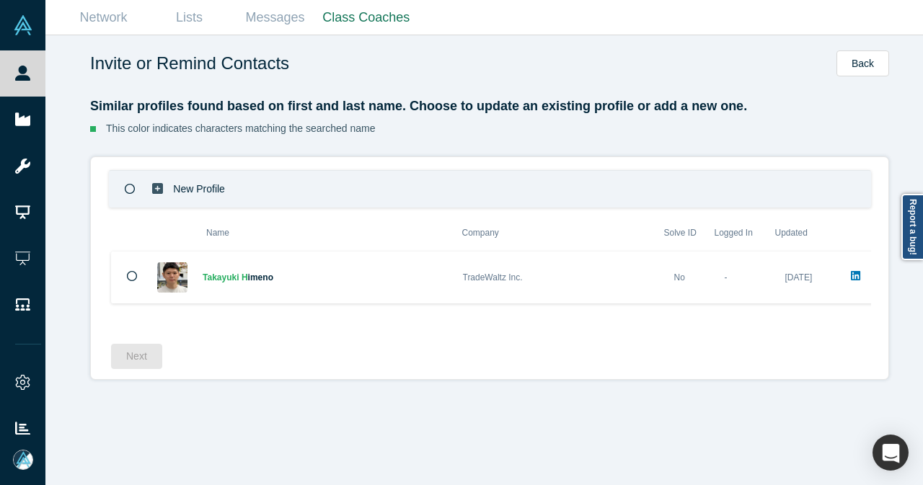
click at [125, 185] on icon at bounding box center [130, 189] width 11 height 11
click at [122, 357] on button "Next" at bounding box center [136, 356] width 51 height 25
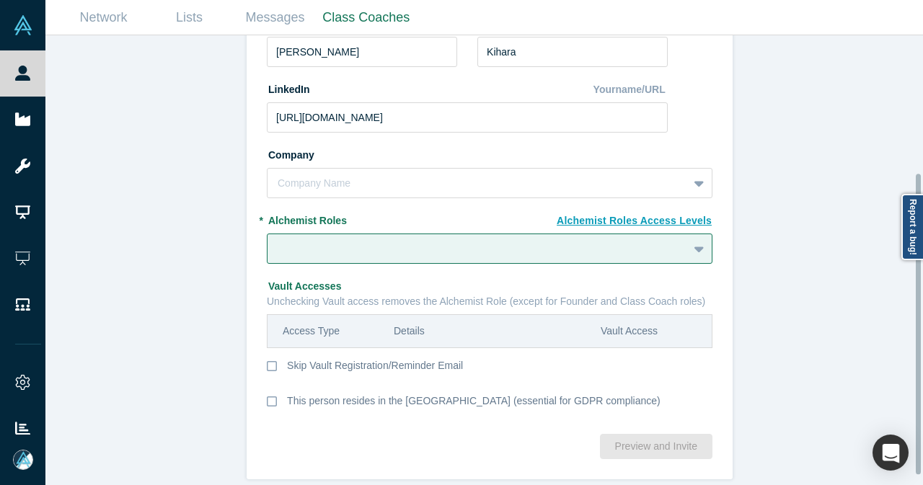
scroll to position [216, 0]
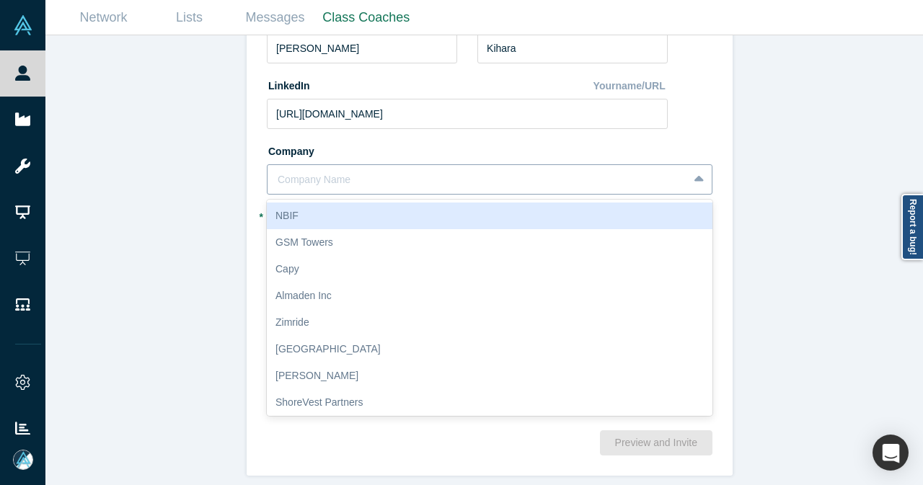
click at [436, 178] on div at bounding box center [478, 180] width 400 height 18
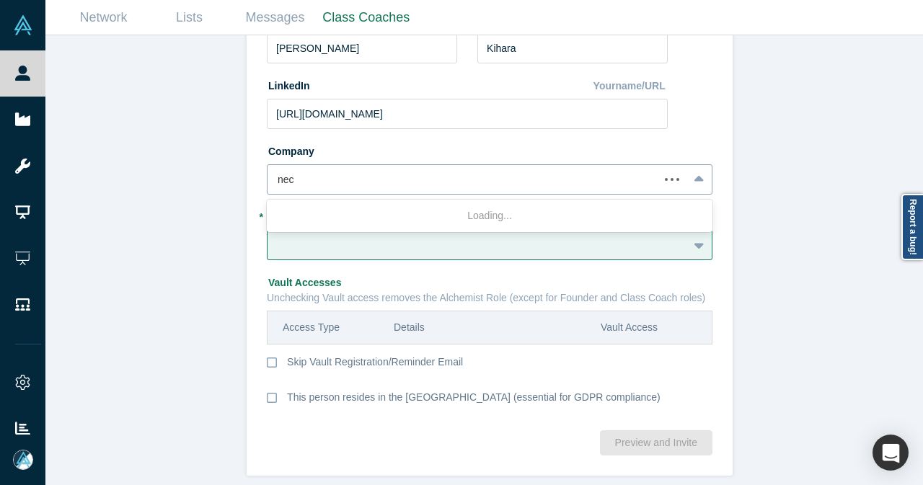
type input "nec x"
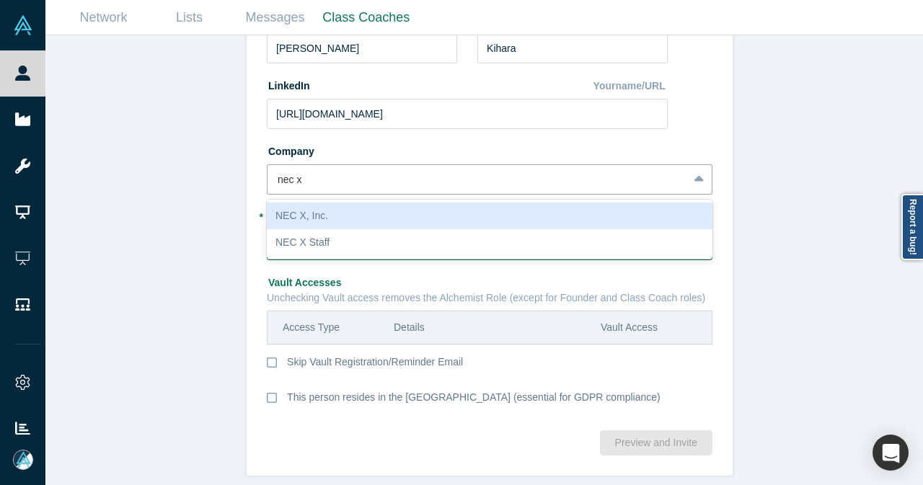
click at [414, 203] on div "NEC X, Inc." at bounding box center [490, 216] width 446 height 27
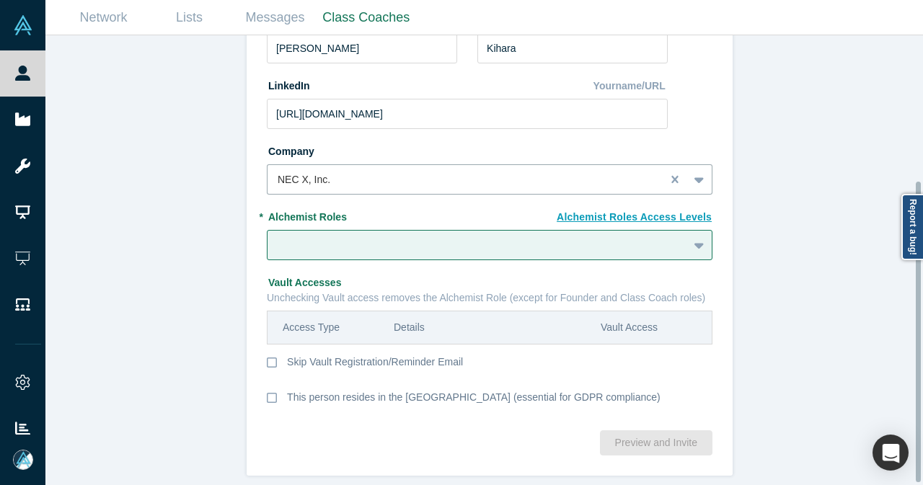
scroll to position [219, 0]
click at [408, 237] on div at bounding box center [478, 246] width 400 height 18
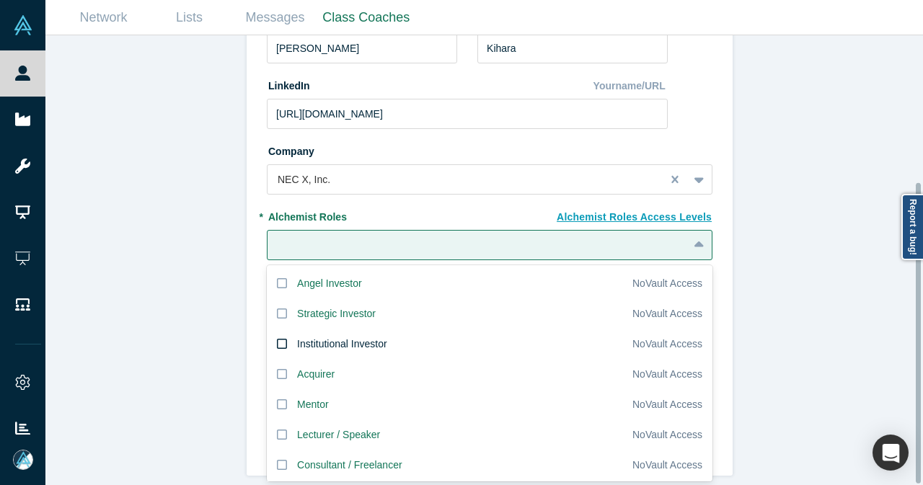
click at [369, 337] on div "Institutional Investor" at bounding box center [342, 344] width 90 height 15
click at [0, 0] on input "Institutional Investor" at bounding box center [0, 0] width 0 height 0
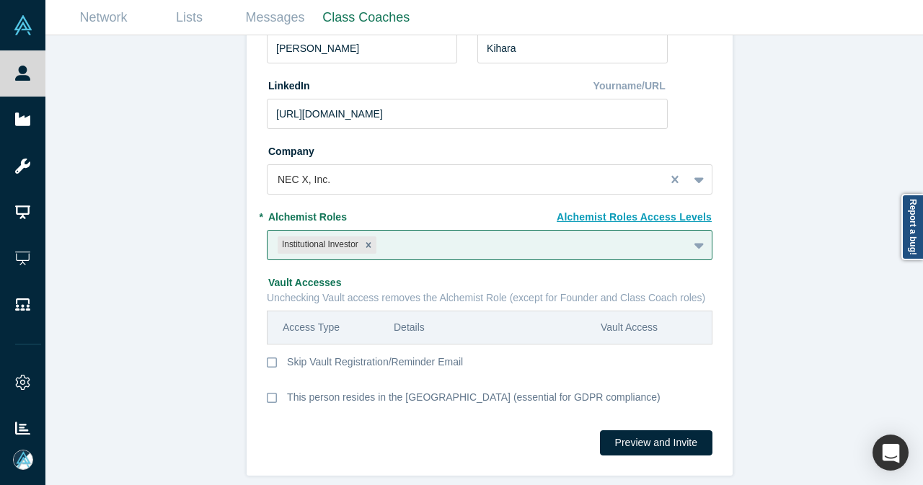
click at [185, 294] on div "Invite or Remind Contacts Back New Profile: Takayuki Kihara * Email takayuki.ki…" at bounding box center [489, 265] width 889 height 461
drag, startPoint x: 263, startPoint y: 347, endPoint x: 274, endPoint y: 349, distance: 11.7
click at [267, 357] on icon at bounding box center [272, 363] width 10 height 12
click at [0, 0] on input "Skip Vault Registration/Reminder Email" at bounding box center [0, 0] width 0 height 0
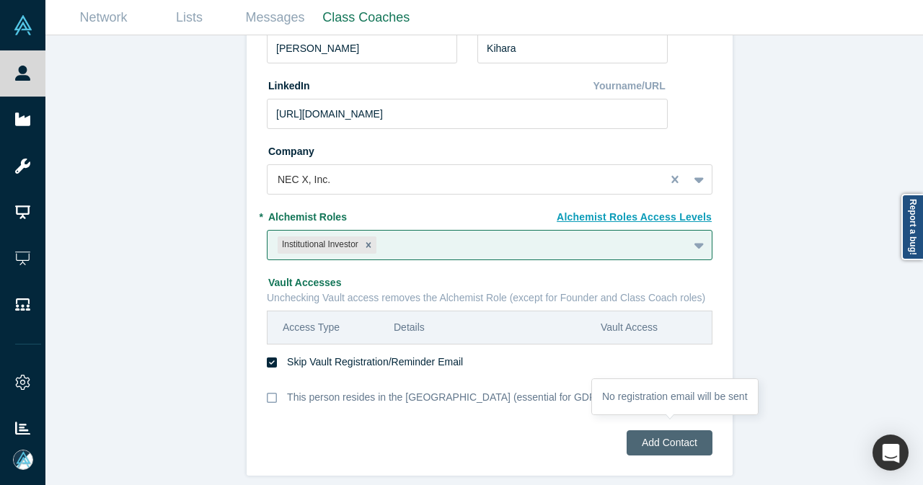
click at [659, 434] on button "Add Contact" at bounding box center [670, 443] width 86 height 25
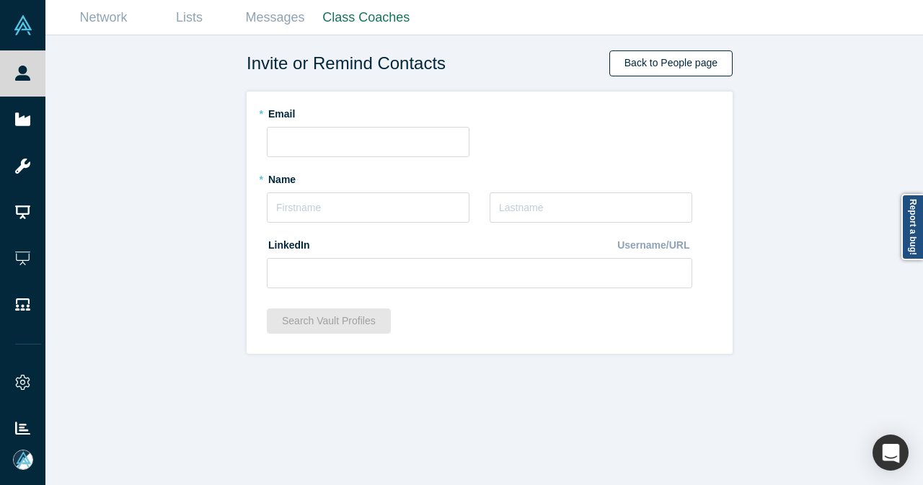
click at [641, 63] on link "Back to People page" at bounding box center [671, 63] width 123 height 26
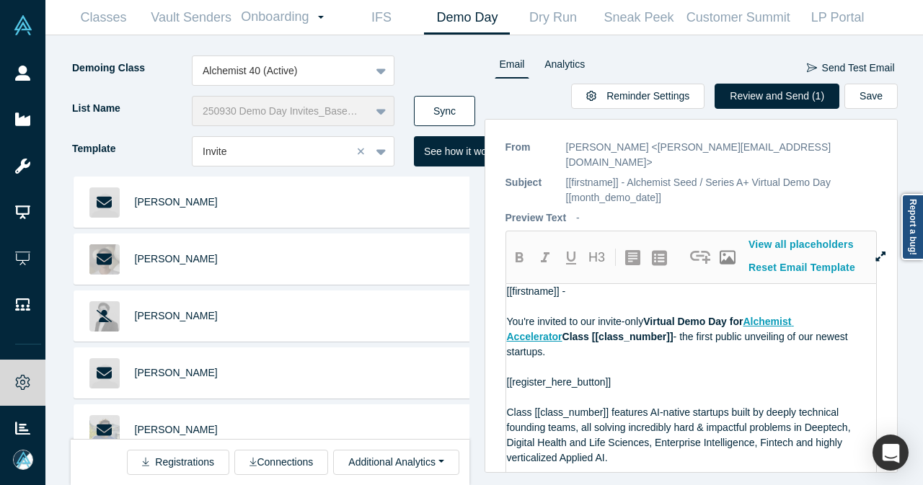
click at [450, 104] on button "Sync" at bounding box center [444, 111] width 61 height 30
click at [781, 93] on button "Review and Send (4)" at bounding box center [777, 96] width 125 height 25
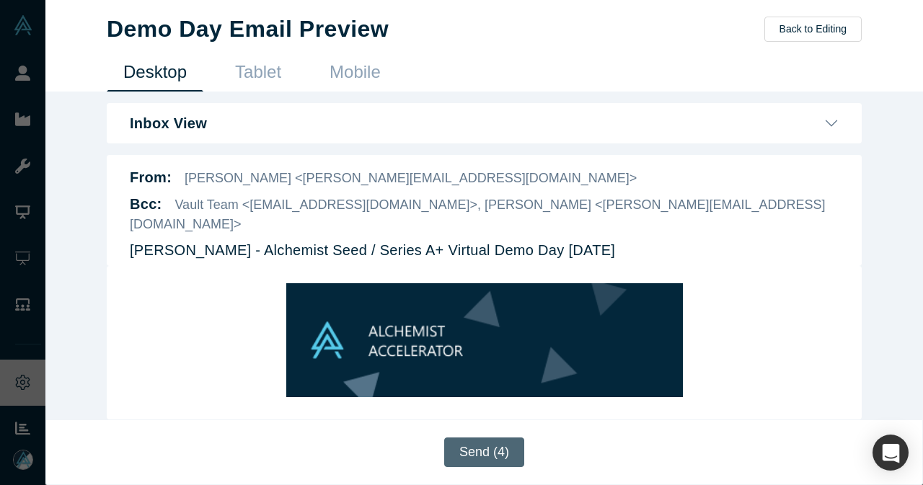
click at [500, 463] on button "Send (4)" at bounding box center [484, 453] width 80 height 30
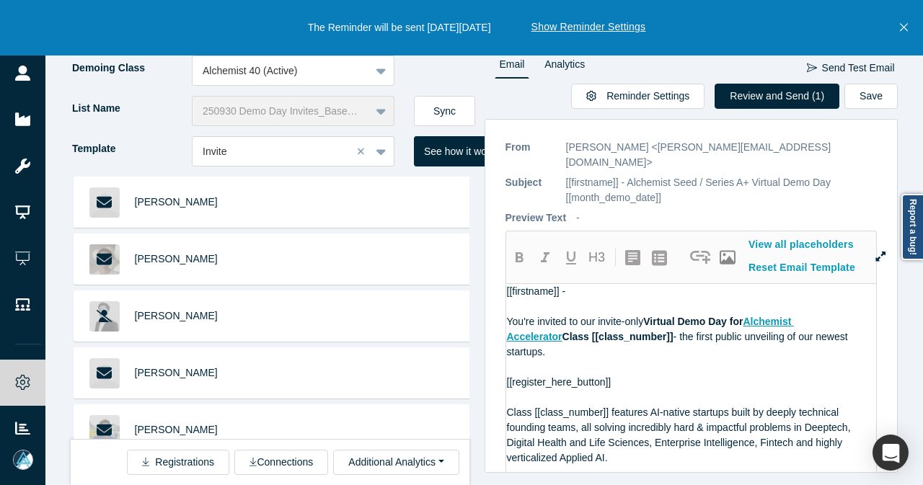
click at [904, 31] on icon "Close" at bounding box center [904, 27] width 8 height 13
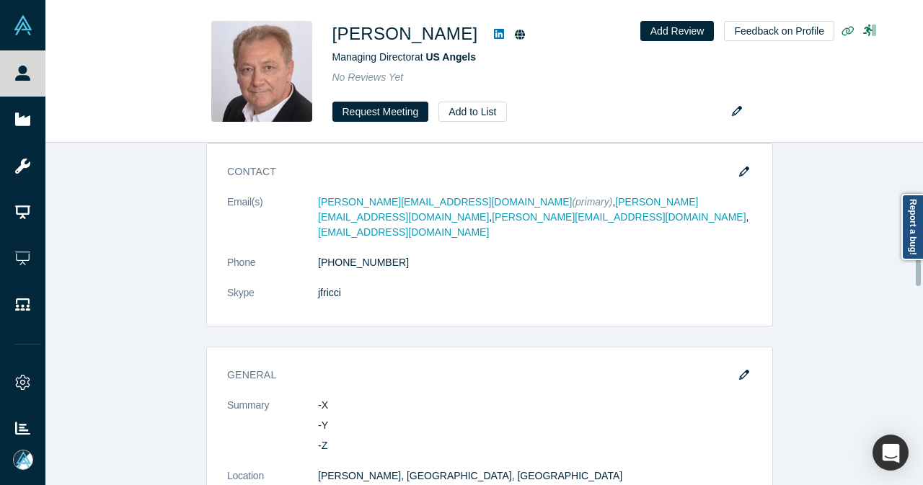
scroll to position [721, 0]
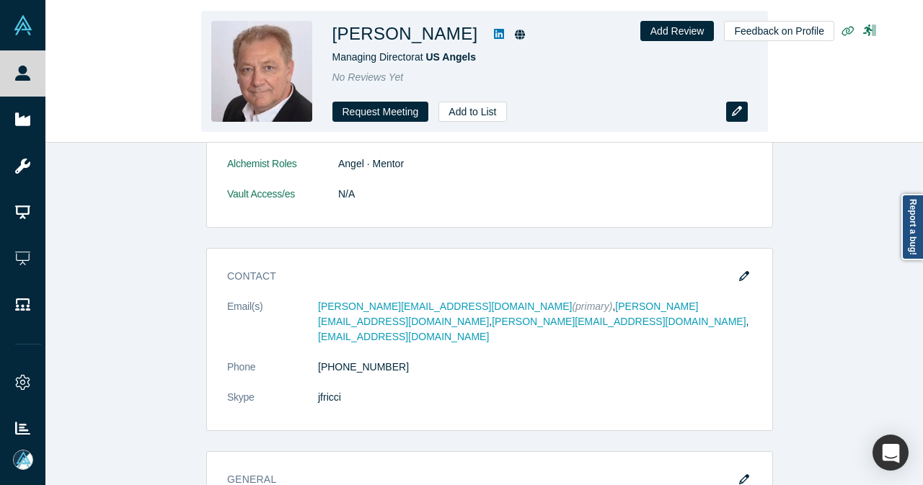
click at [742, 115] on icon "button" at bounding box center [737, 111] width 10 height 10
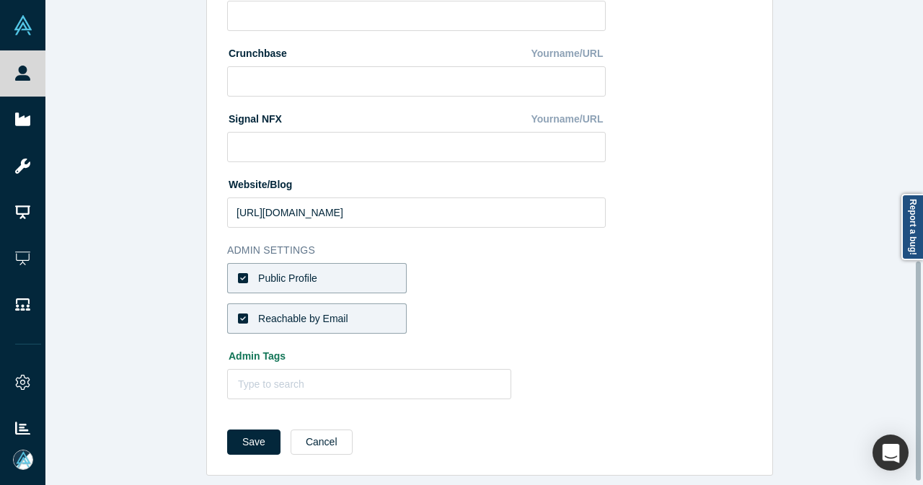
scroll to position [577, 0]
click at [238, 273] on icon at bounding box center [243, 278] width 10 height 10
click at [0, 0] on input "Public Profile" at bounding box center [0, 0] width 0 height 0
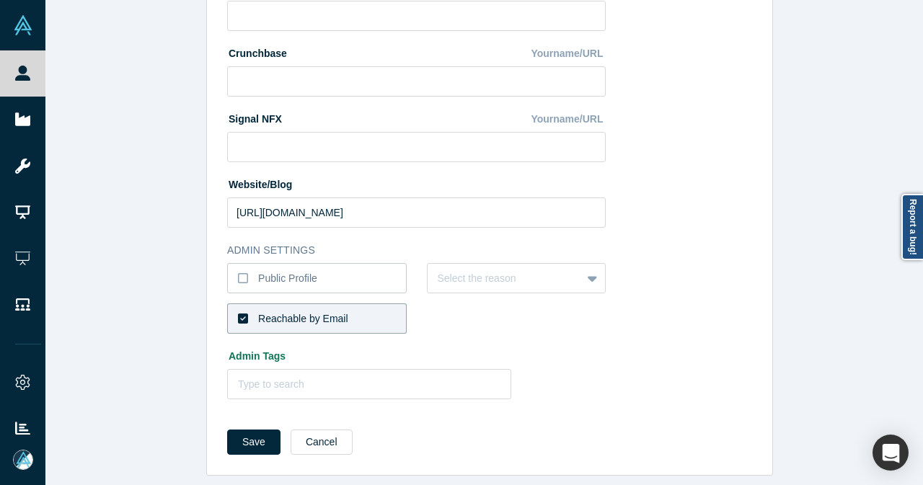
click at [240, 314] on icon at bounding box center [243, 319] width 10 height 10
click at [0, 0] on input "Reachable by Email" at bounding box center [0, 0] width 0 height 0
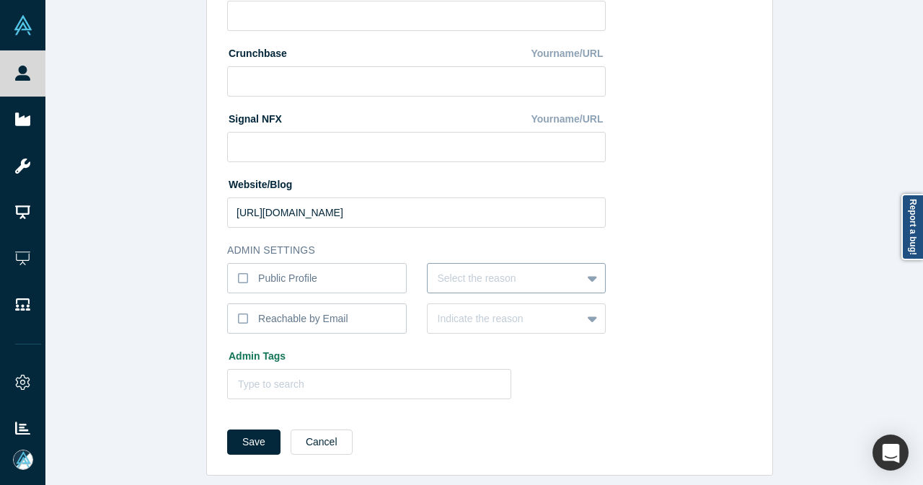
click at [461, 286] on div "Select the reason" at bounding box center [505, 279] width 154 height 24
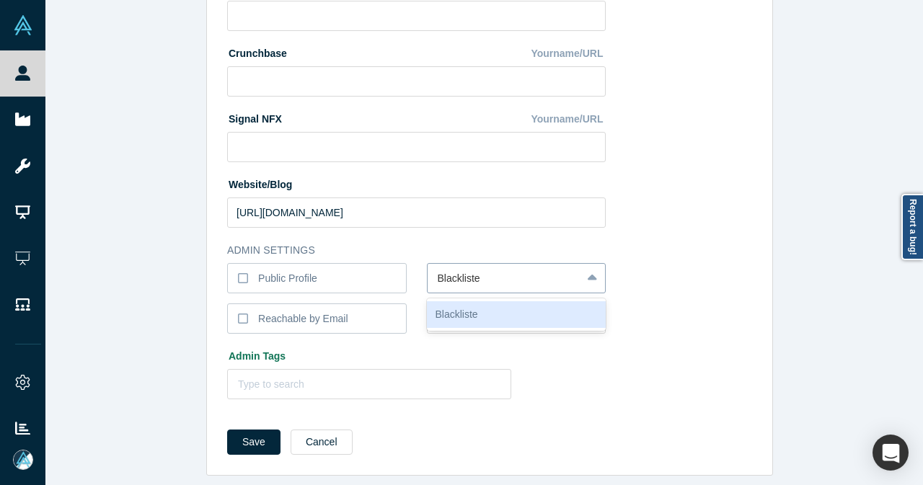
type input "Blacklisted"
click at [457, 314] on div "Blacklisted" at bounding box center [517, 315] width 180 height 27
click at [456, 314] on div "Indicate the reason" at bounding box center [517, 319] width 180 height 30
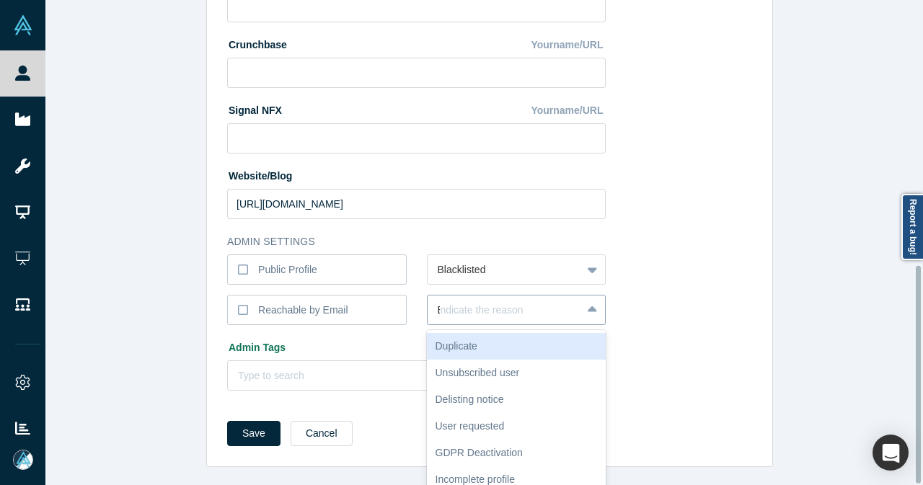
scroll to position [583, 0]
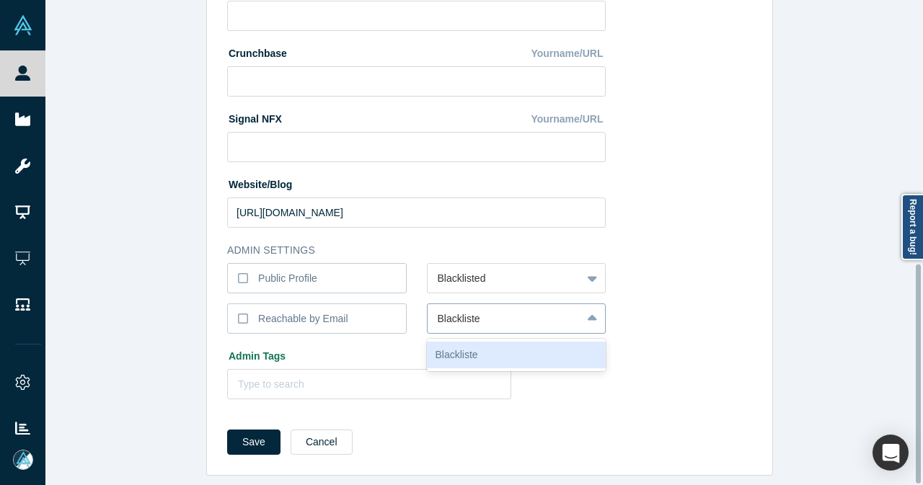
type input "Blacklisted"
click at [459, 342] on div "Blacklisted" at bounding box center [517, 355] width 180 height 27
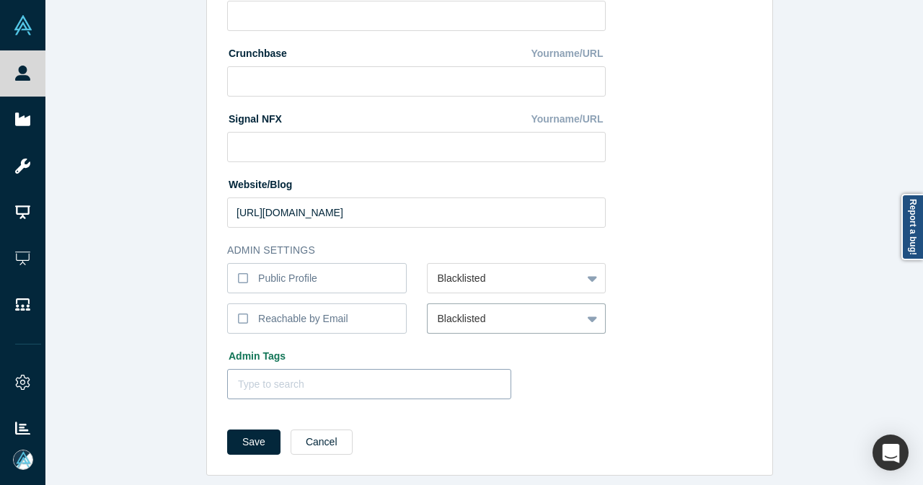
click at [392, 376] on div at bounding box center [369, 385] width 263 height 18
type input "DoNotInvite"
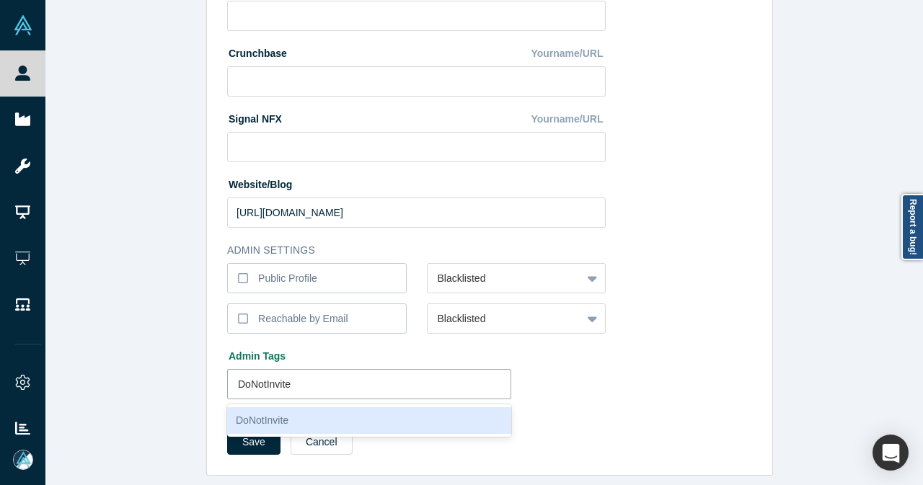
click at [378, 408] on div "DoNotInvite" at bounding box center [369, 421] width 284 height 27
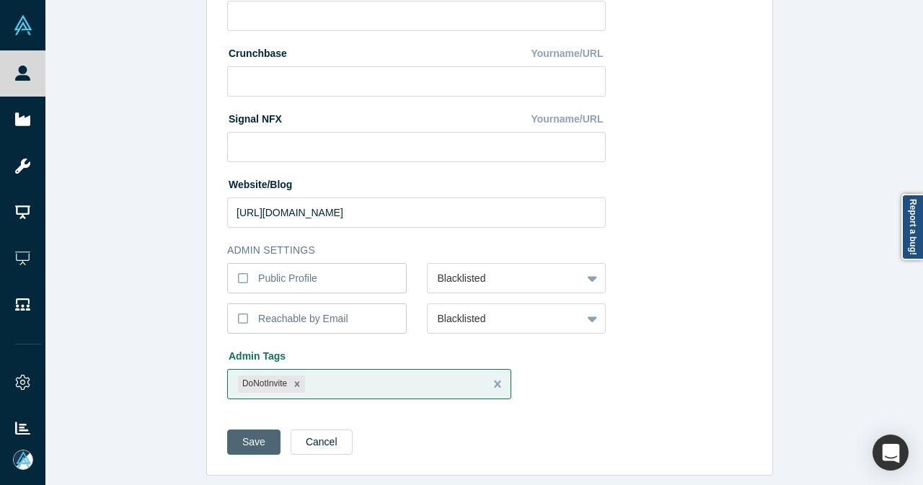
click at [242, 435] on button "Save" at bounding box center [253, 442] width 53 height 25
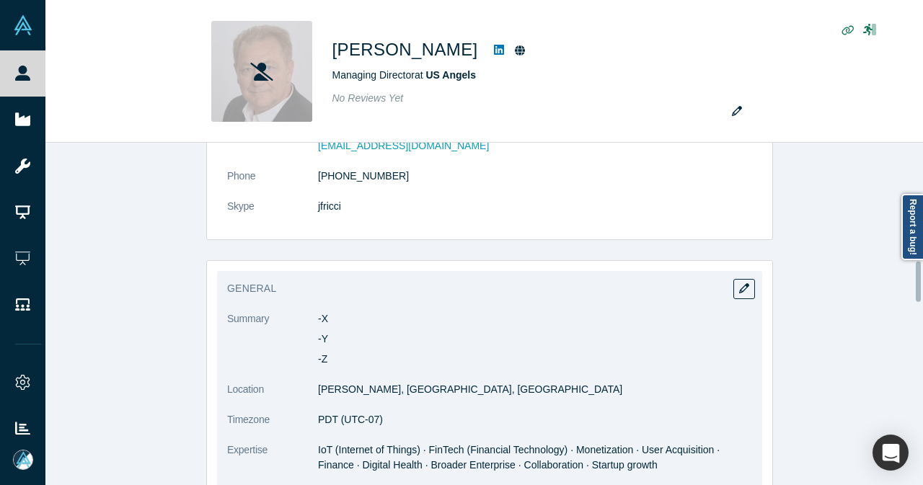
scroll to position [1010, 0]
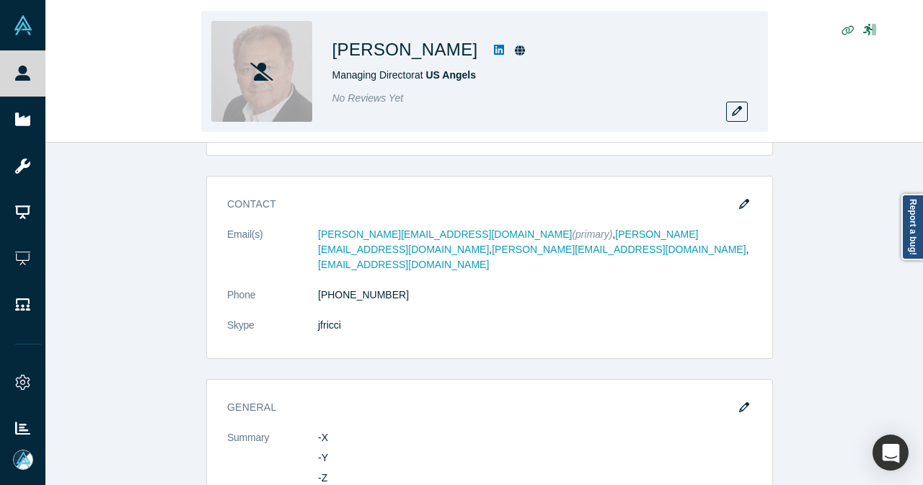
click at [494, 51] on icon at bounding box center [499, 50] width 10 height 12
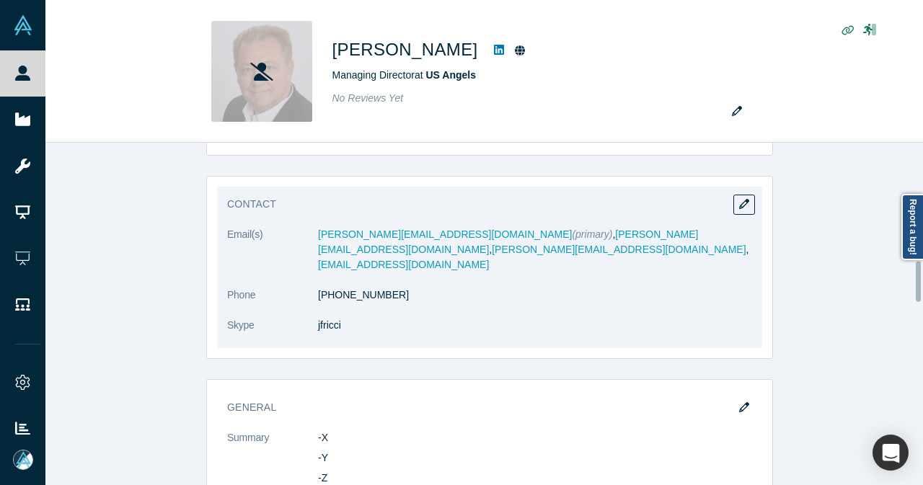
scroll to position [1371, 0]
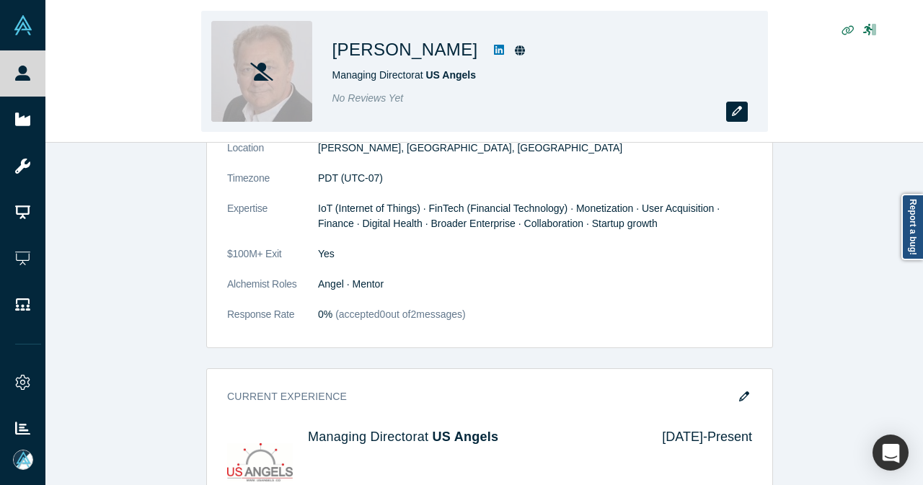
click at [740, 107] on icon "button" at bounding box center [737, 111] width 10 height 10
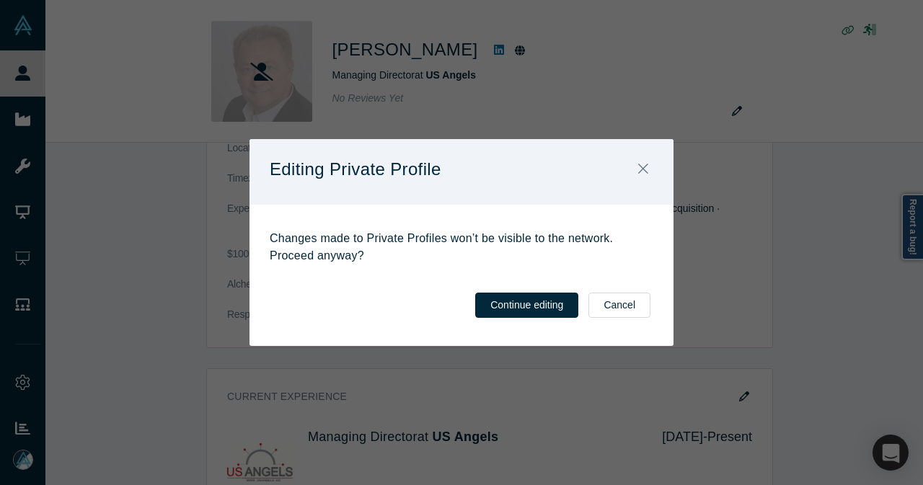
drag, startPoint x: 548, startPoint y: 296, endPoint x: 548, endPoint y: 286, distance: 10.8
click at [548, 296] on button "Continue editing" at bounding box center [526, 305] width 103 height 25
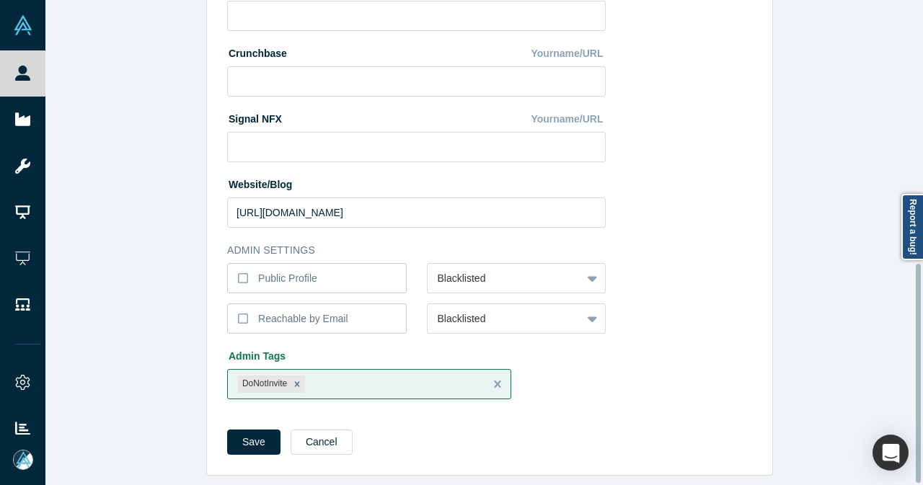
scroll to position [583, 0]
click at [319, 435] on button "Cancel" at bounding box center [322, 442] width 62 height 25
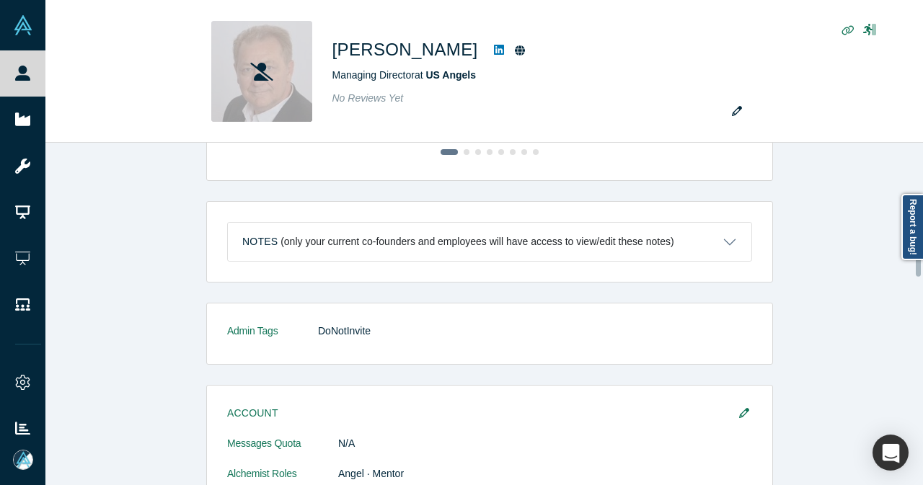
scroll to position [793, 0]
